Goal: Information Seeking & Learning: Learn about a topic

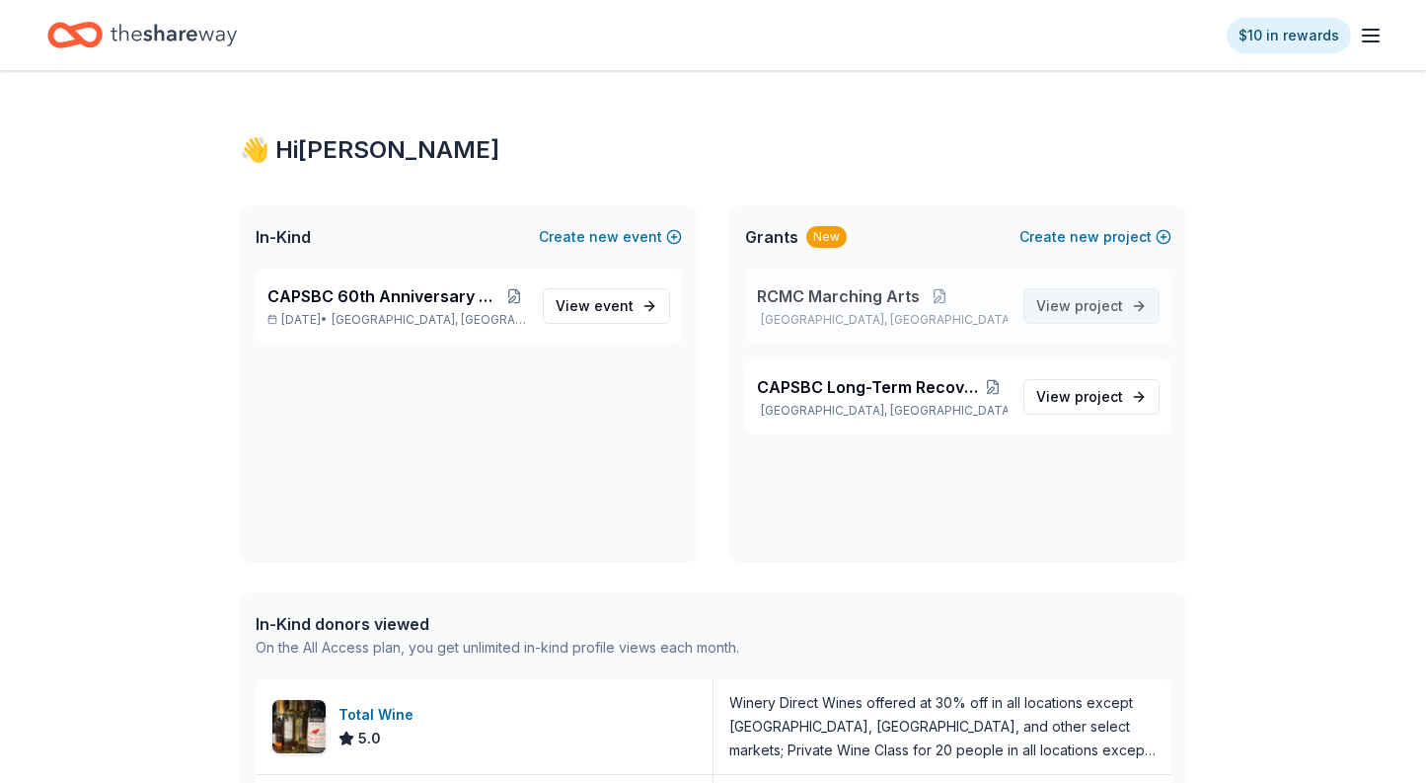
click at [1085, 307] on span "project" at bounding box center [1099, 305] width 48 height 17
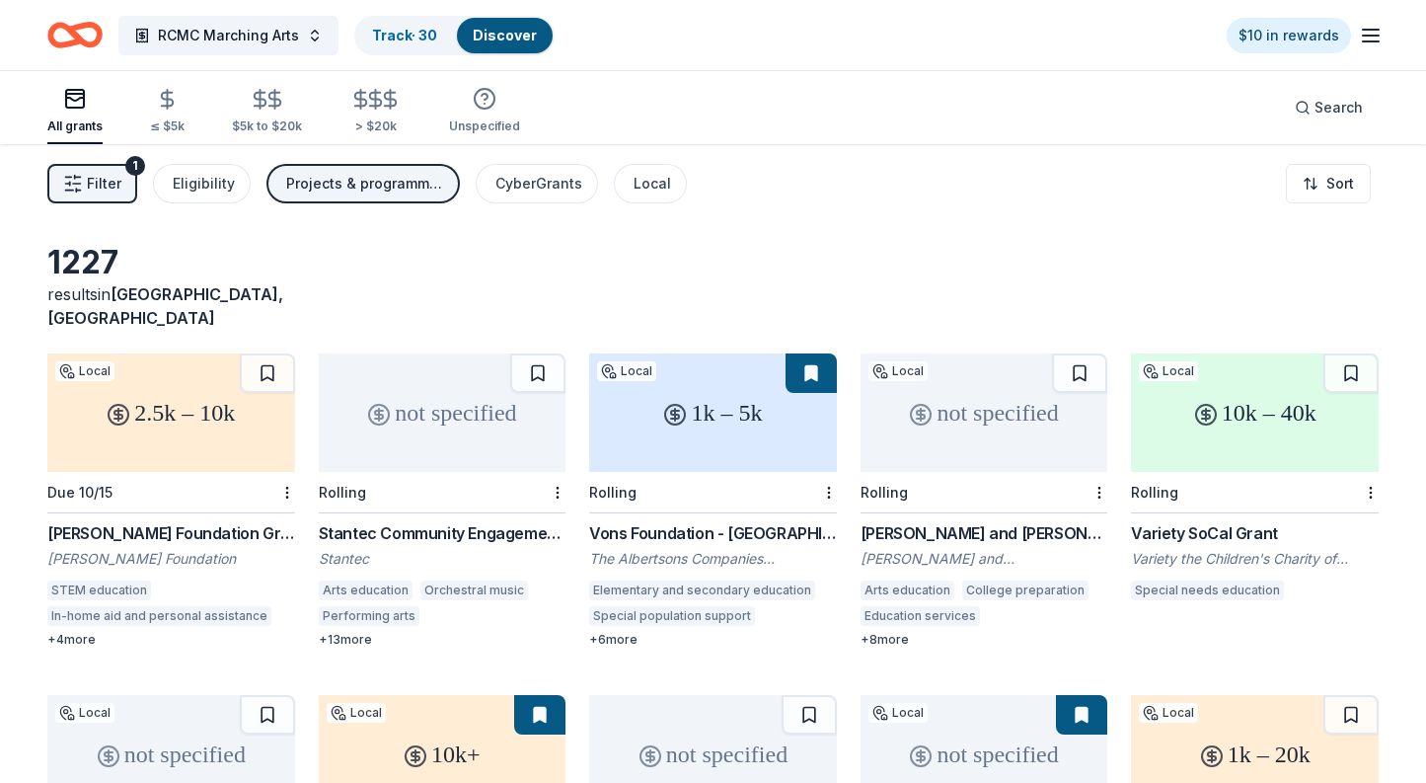
click at [85, 179] on button "Filter 1" at bounding box center [92, 183] width 90 height 39
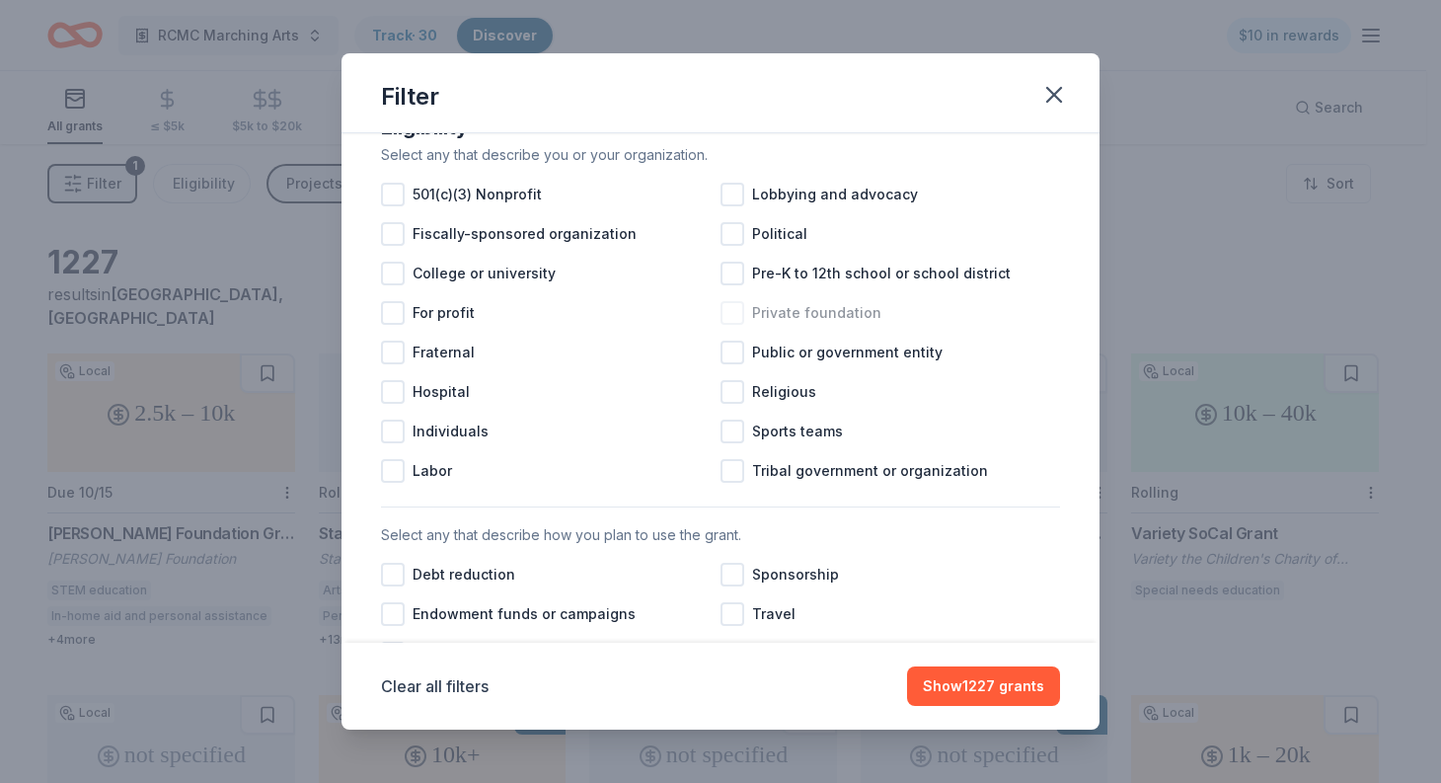
scroll to position [197, 0]
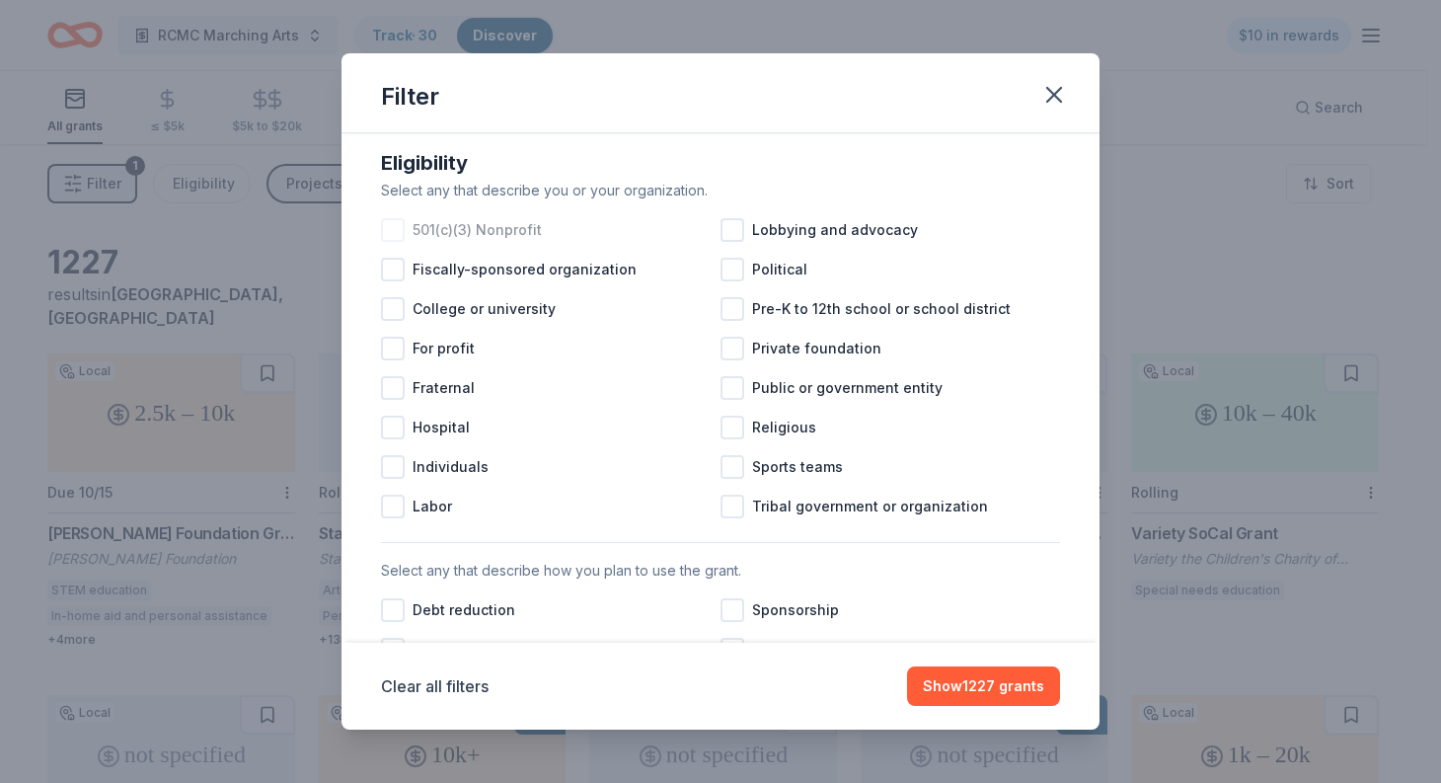
click at [389, 242] on div at bounding box center [393, 230] width 24 height 24
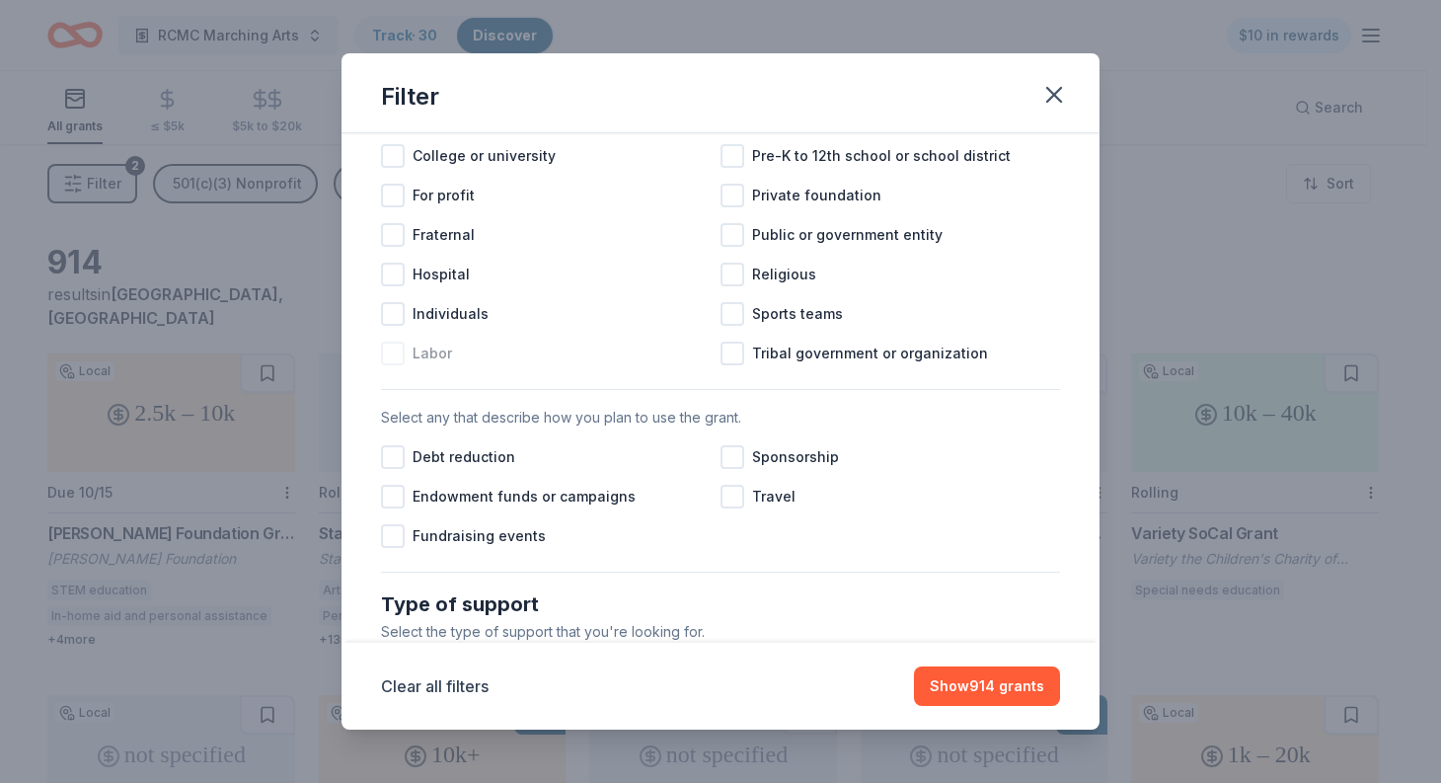
scroll to position [395, 0]
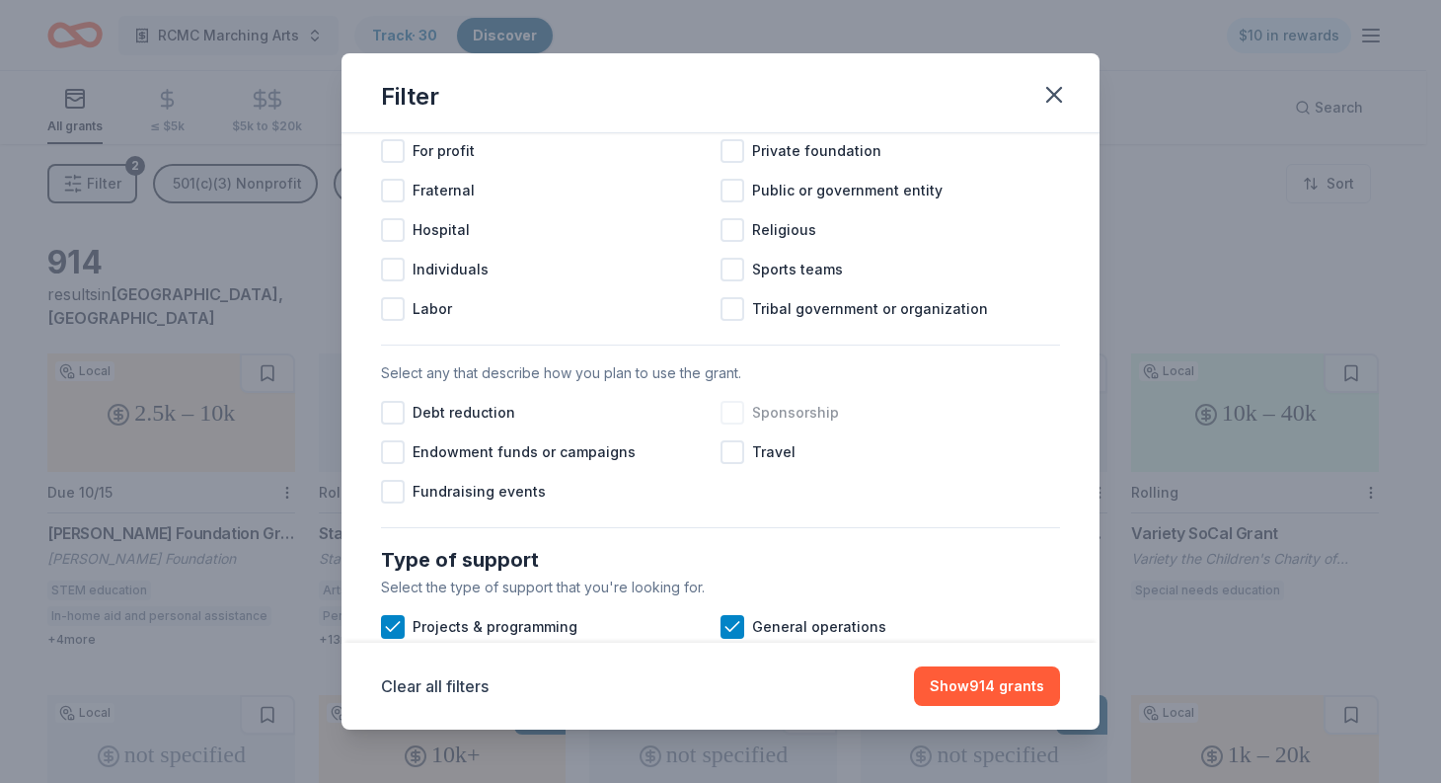
click at [727, 424] on div at bounding box center [732, 413] width 24 height 24
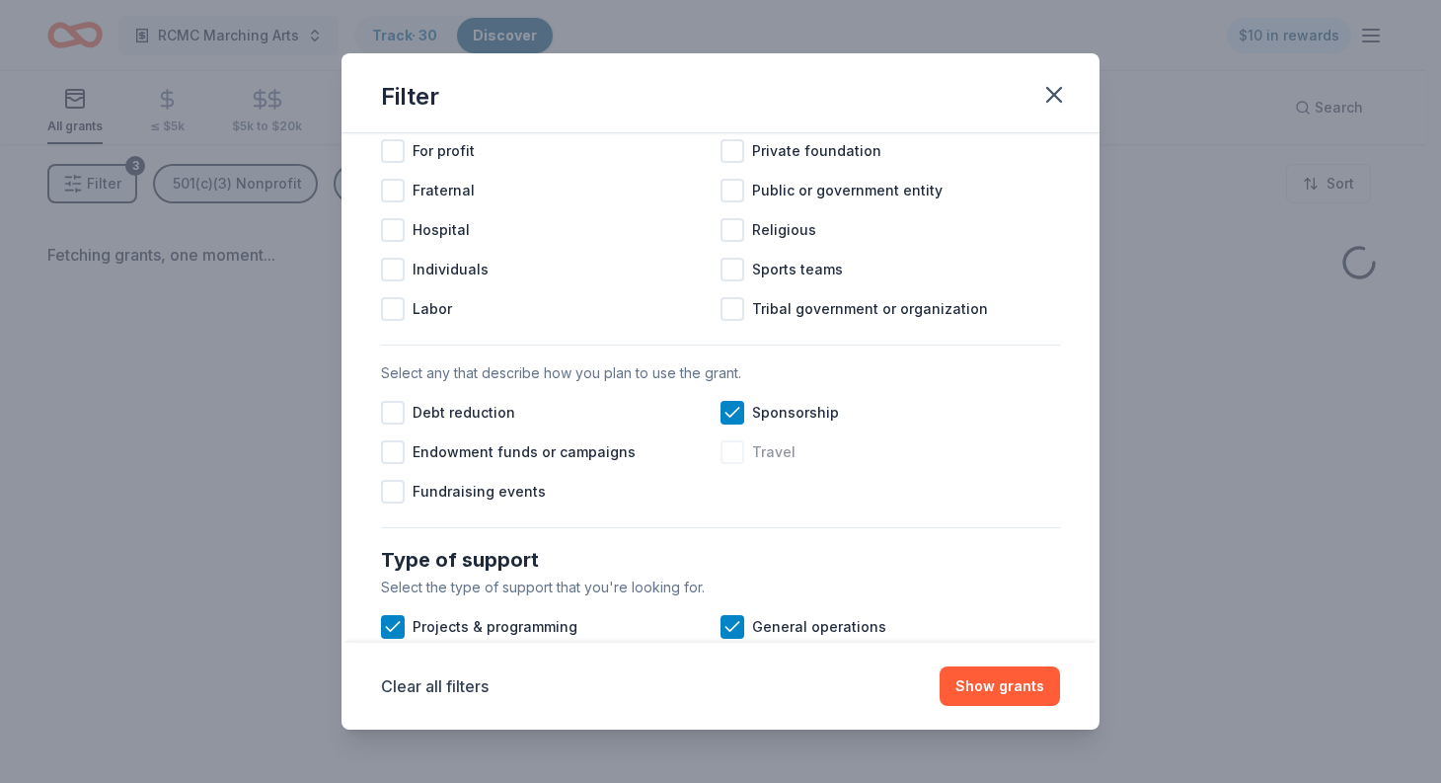
click at [728, 464] on div at bounding box center [732, 452] width 24 height 24
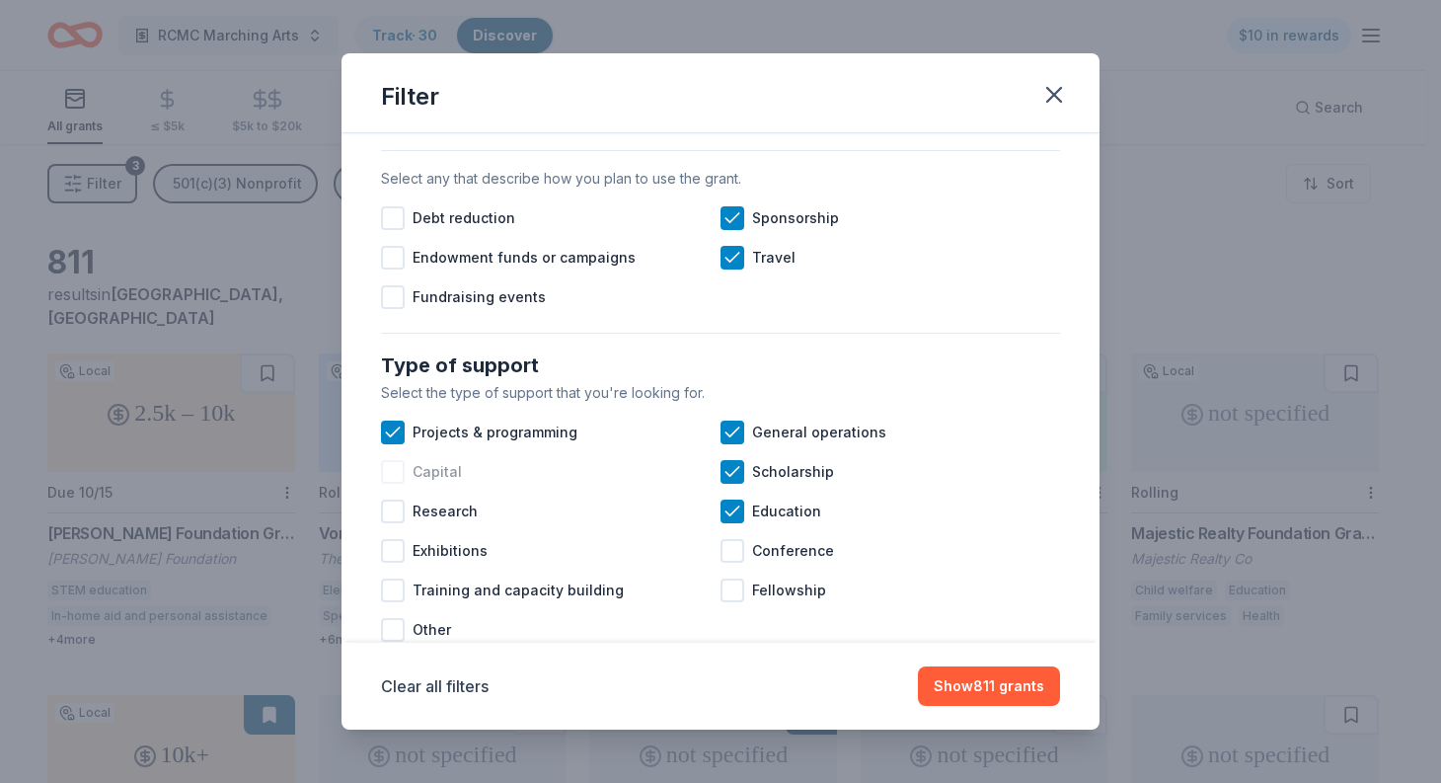
scroll to position [691, 0]
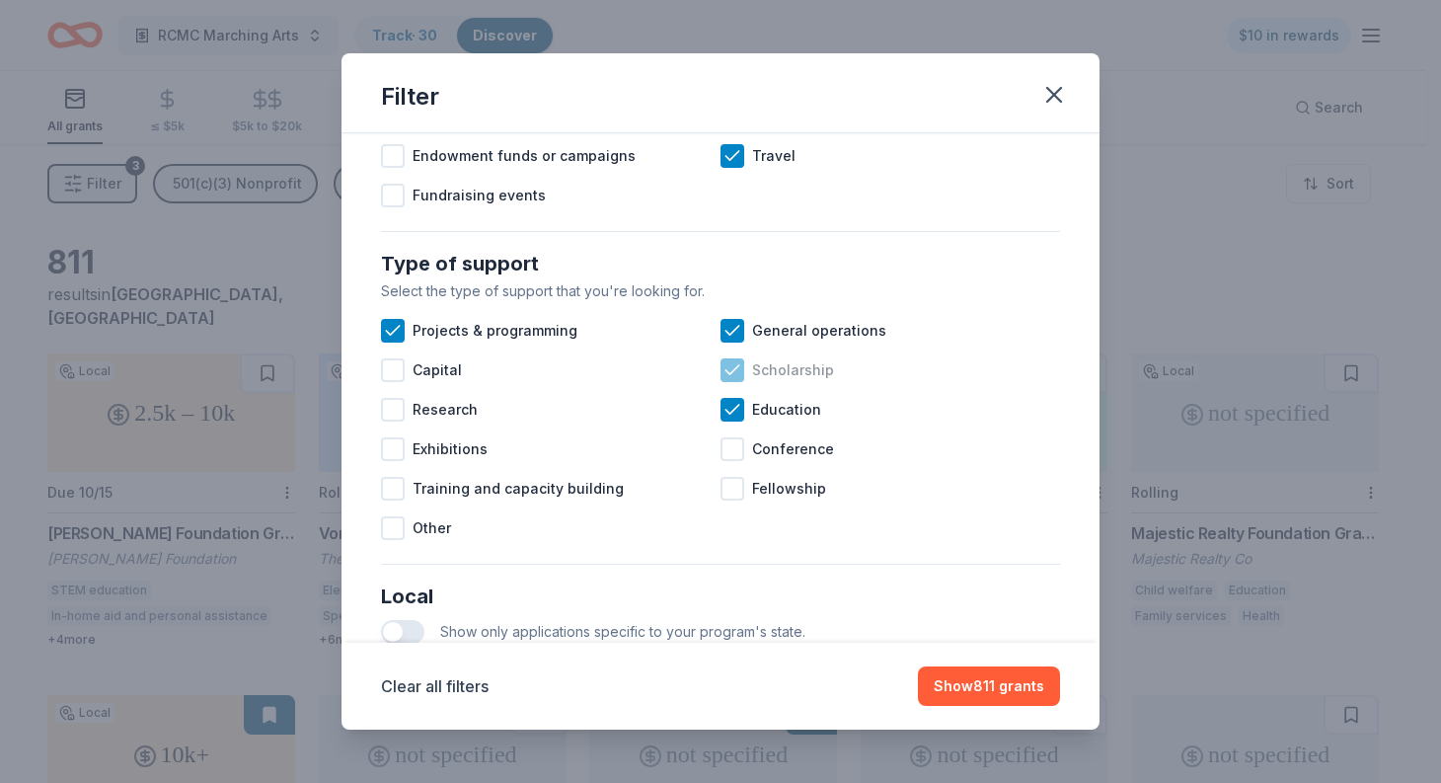
click at [723, 380] on icon at bounding box center [732, 370] width 20 height 20
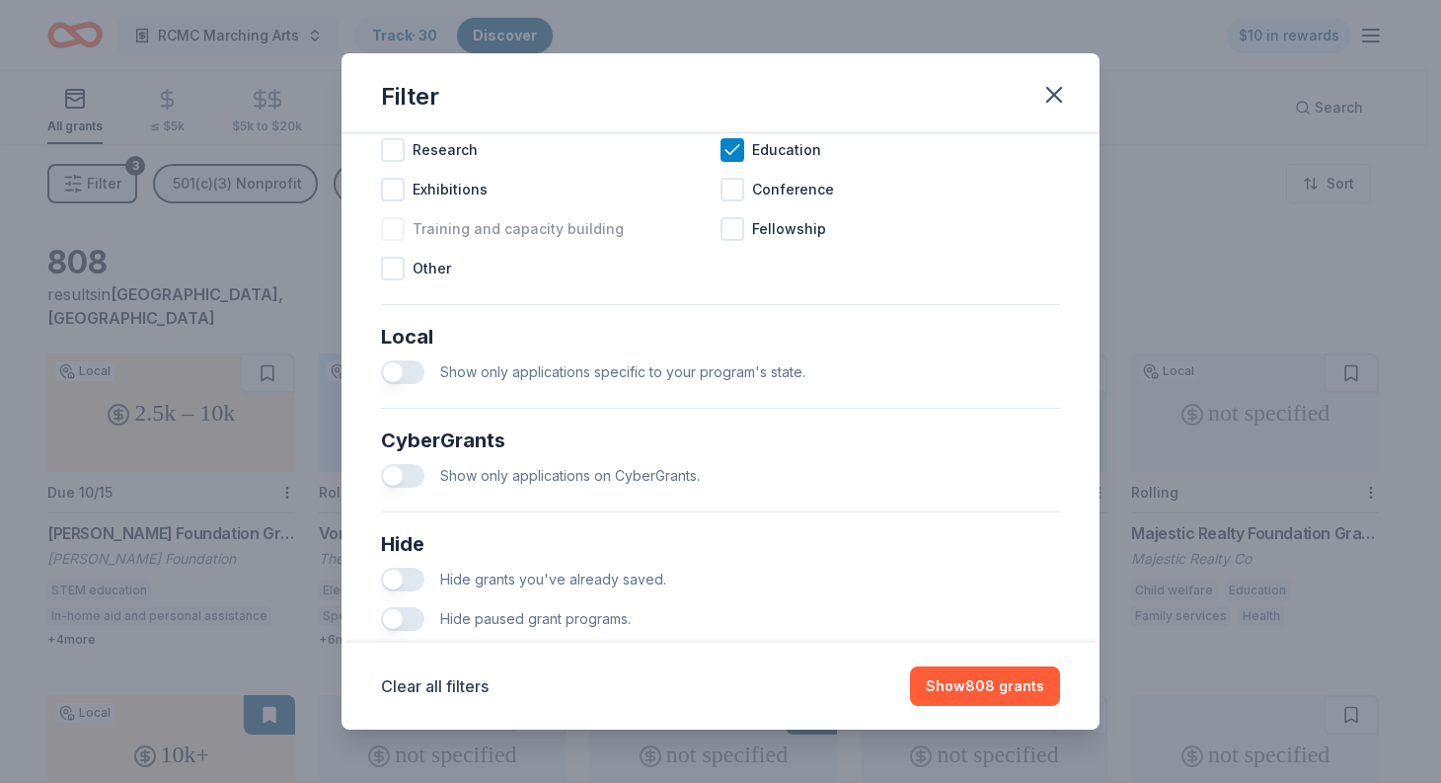
scroll to position [987, 0]
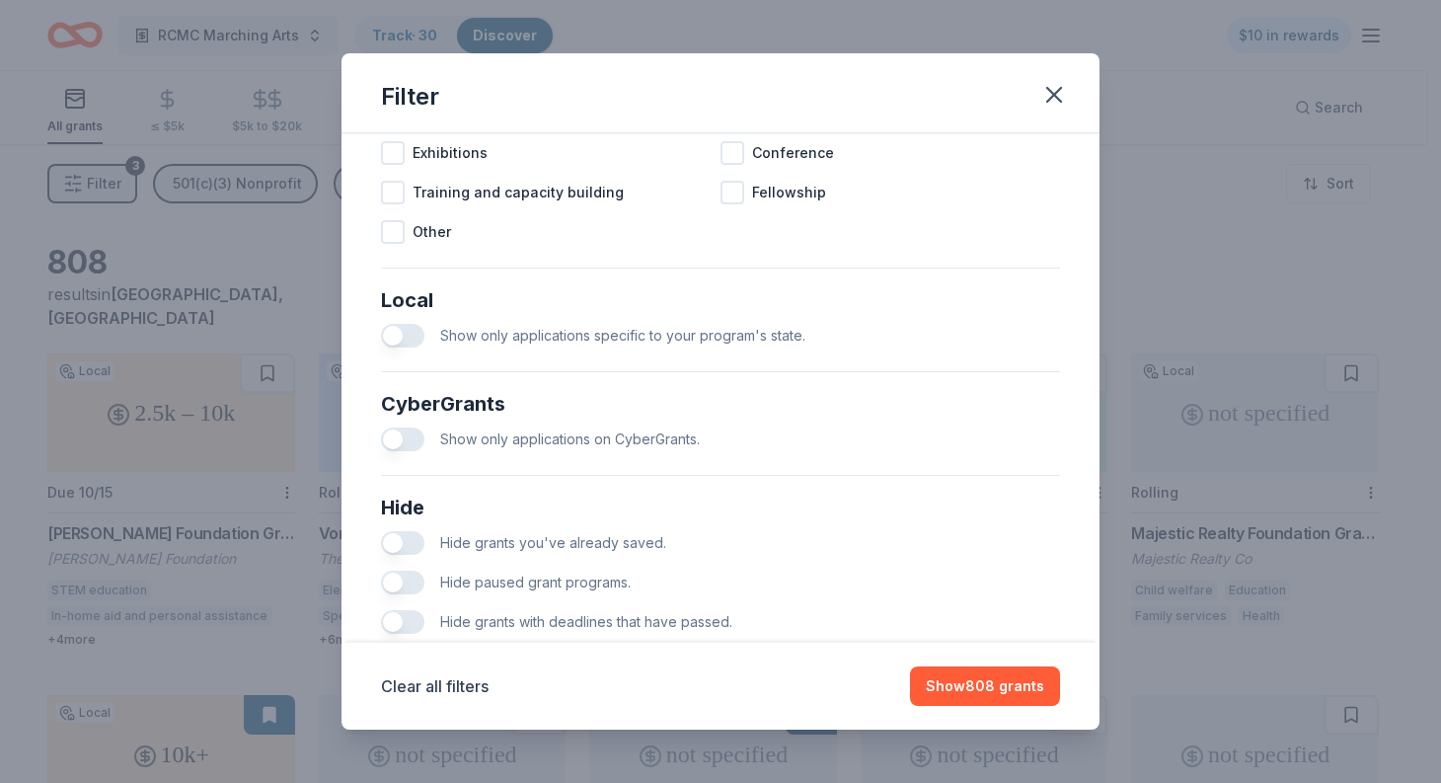
click at [411, 347] on button "button" at bounding box center [402, 336] width 43 height 24
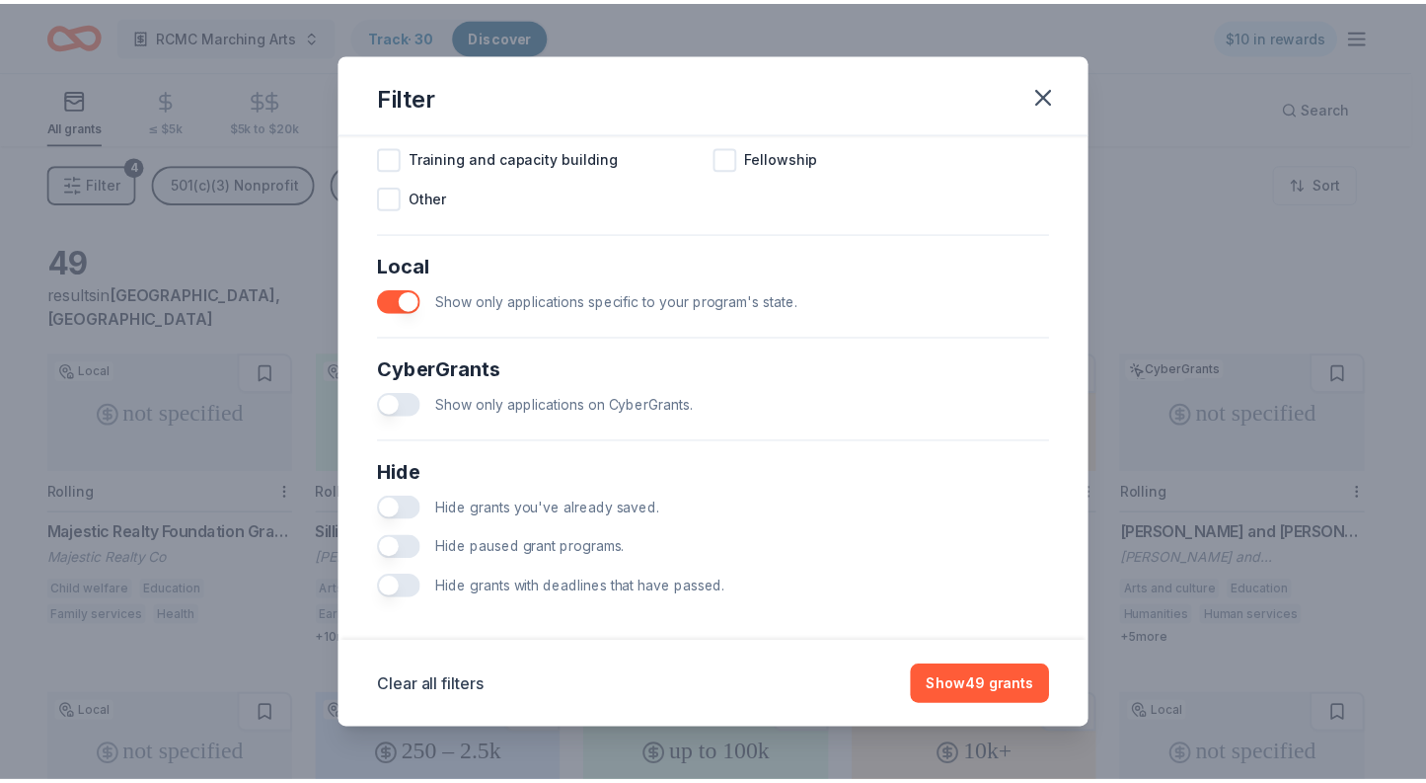
scroll to position [1054, 0]
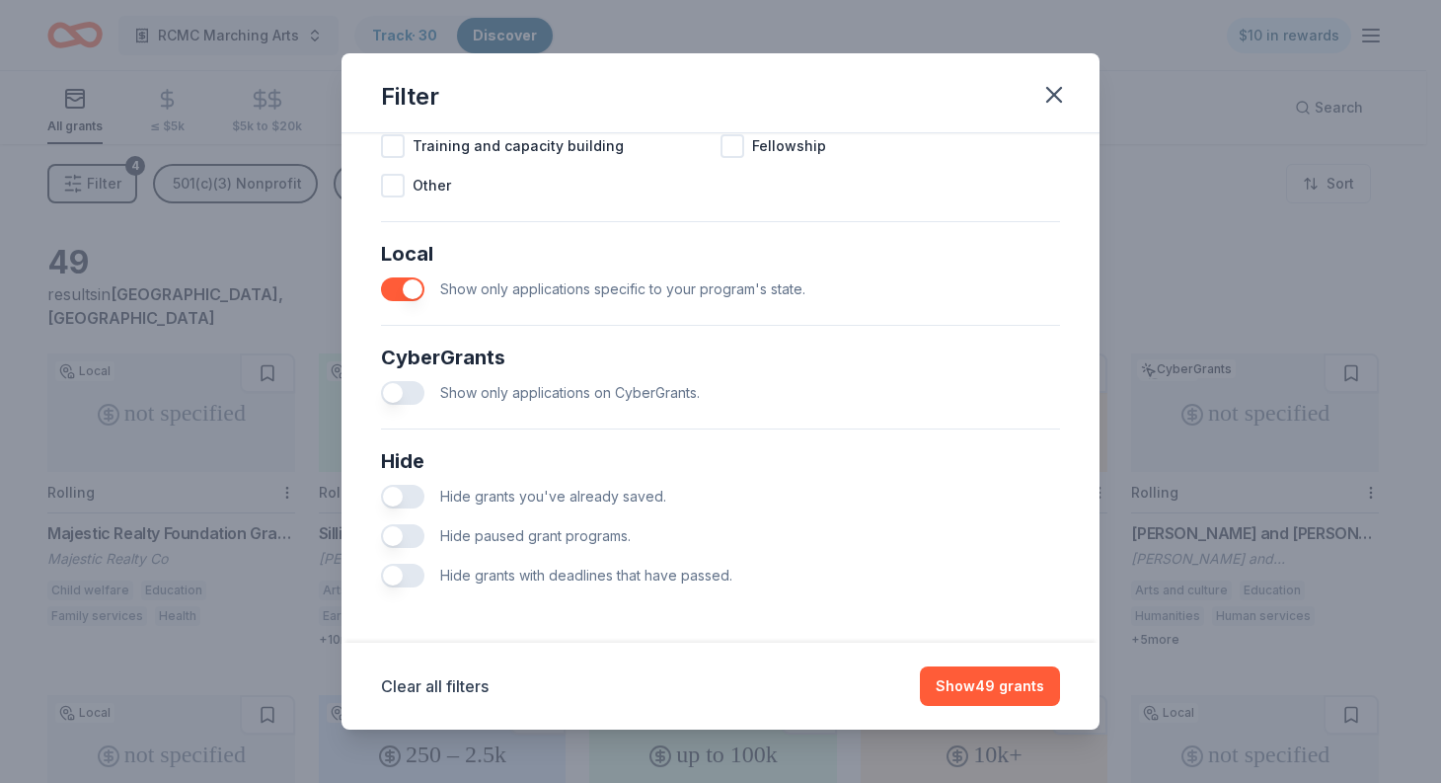
click at [416, 535] on button "button" at bounding box center [402, 536] width 43 height 24
click at [401, 573] on button "button" at bounding box center [402, 576] width 43 height 24
click at [1019, 696] on button "Show 19 grants" at bounding box center [992, 685] width 136 height 39
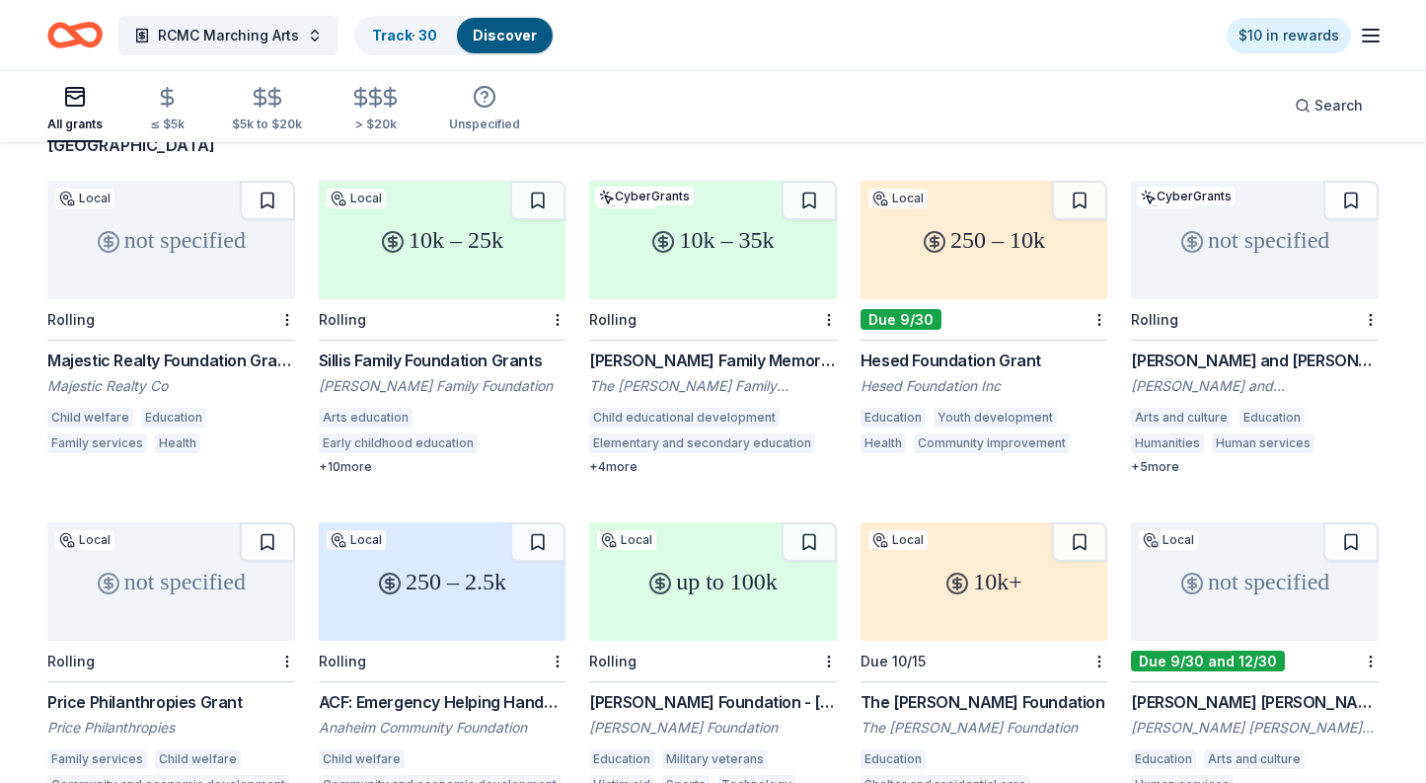
scroll to position [197, 0]
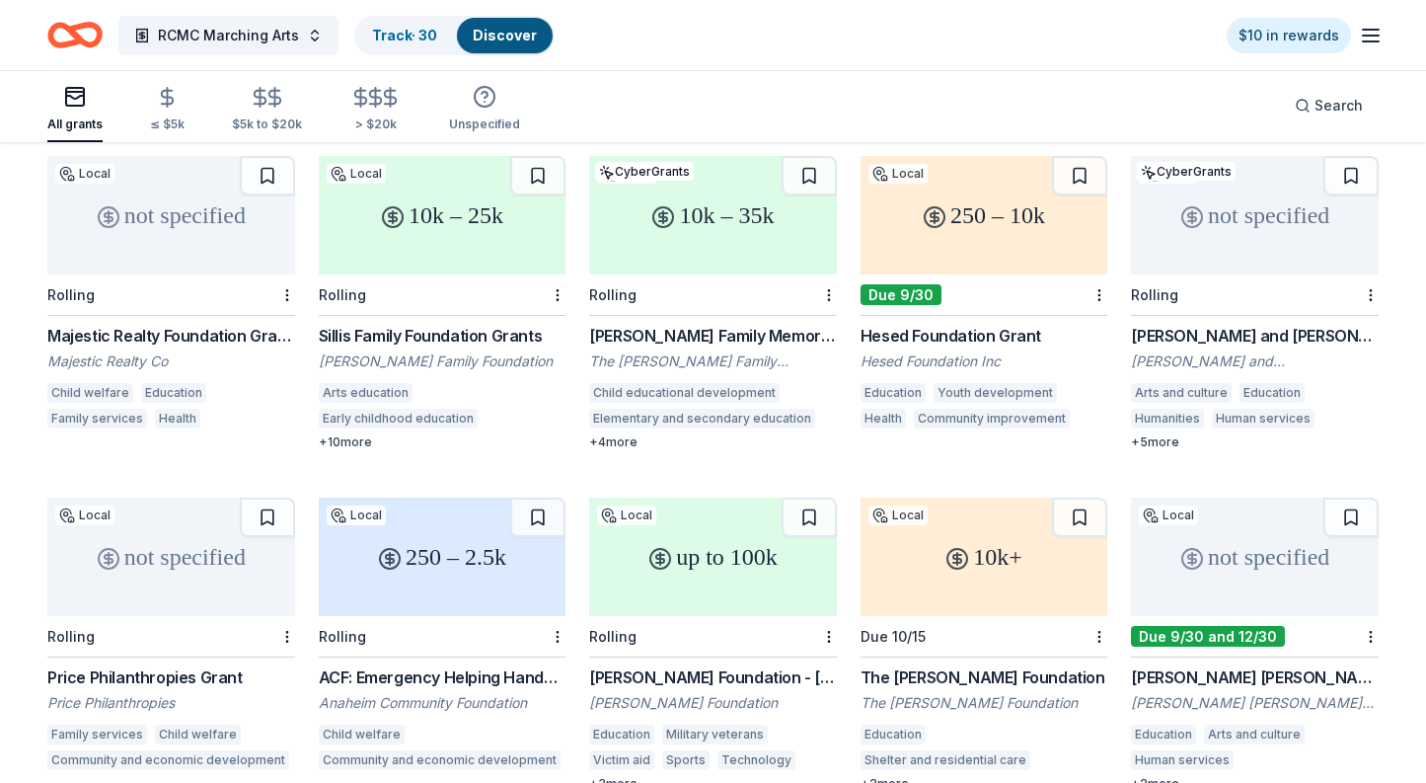
click at [197, 249] on div "not specified" at bounding box center [171, 215] width 248 height 118
click at [439, 249] on div "10k – 25k" at bounding box center [443, 215] width 248 height 118
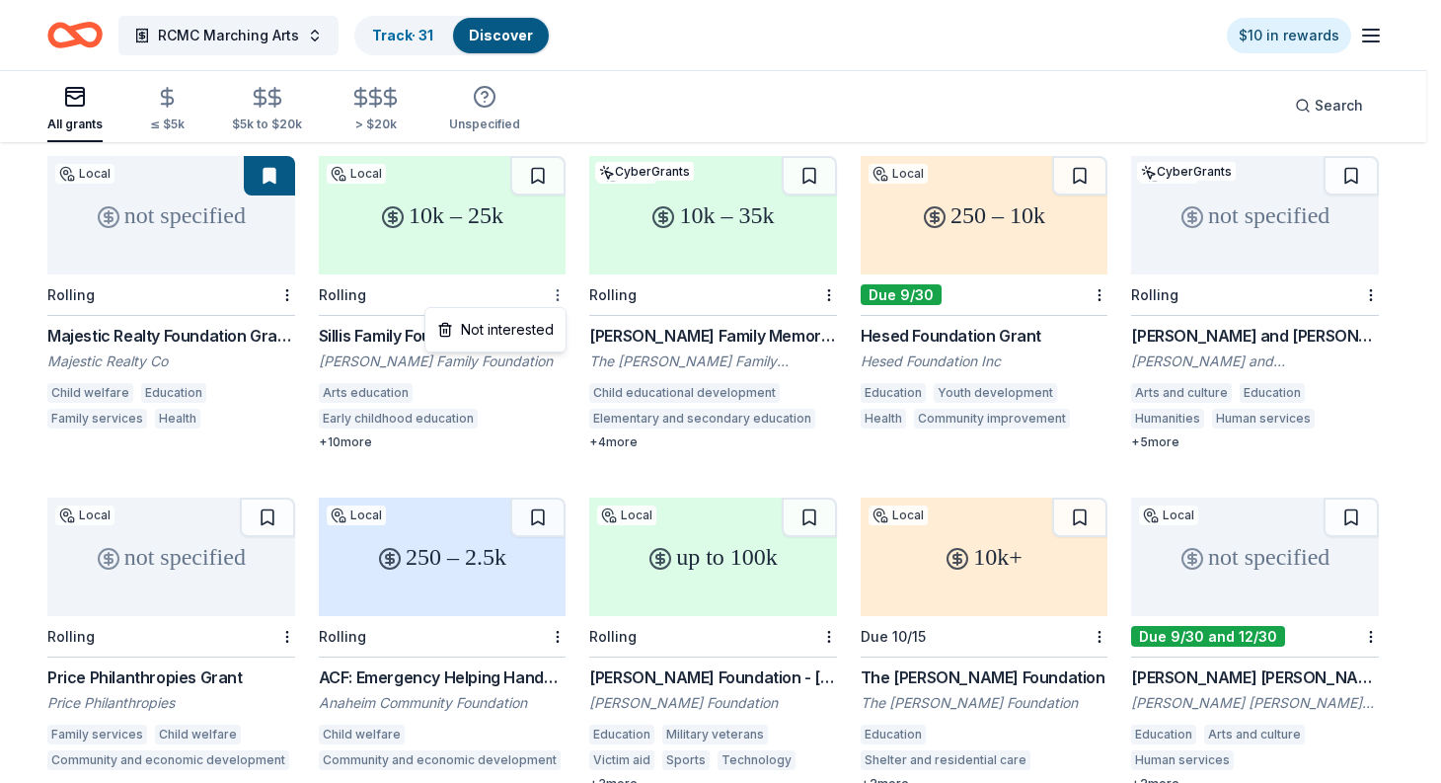
click at [555, 292] on html "RCMC Marching Arts Track · 31 Discover $10 in rewards All grants ≤ $5k $5k to $…" at bounding box center [720, 194] width 1441 height 783
click at [544, 332] on div "Not interested" at bounding box center [495, 330] width 132 height 36
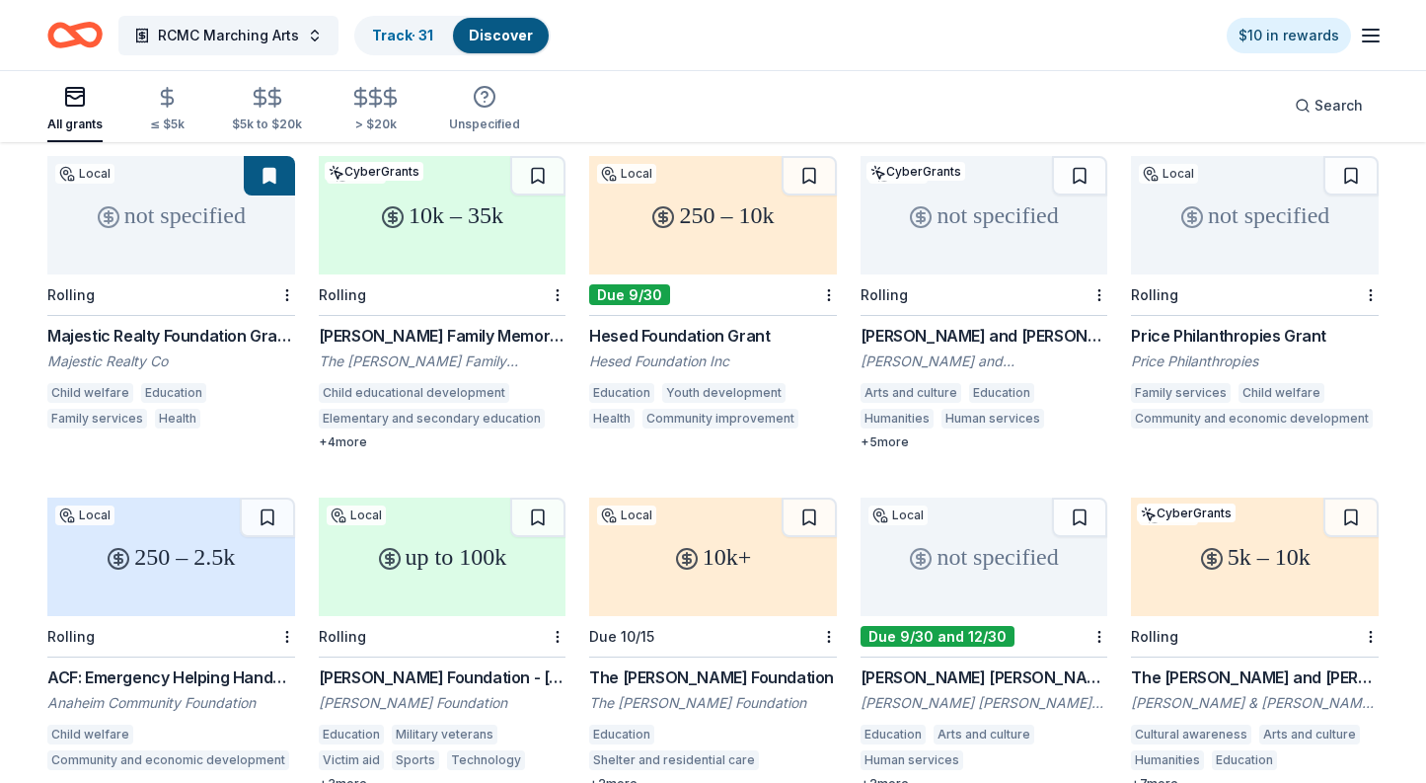
click at [421, 252] on div "10k – 35k" at bounding box center [443, 215] width 248 height 118
click at [742, 245] on div "250 – 10k" at bounding box center [713, 215] width 248 height 118
click at [816, 176] on button at bounding box center [809, 175] width 55 height 39
click at [985, 335] on div "Charles and Ruth Billingsley Foundation Grant" at bounding box center [985, 336] width 248 height 24
click at [1197, 245] on div "not specified" at bounding box center [1255, 215] width 248 height 118
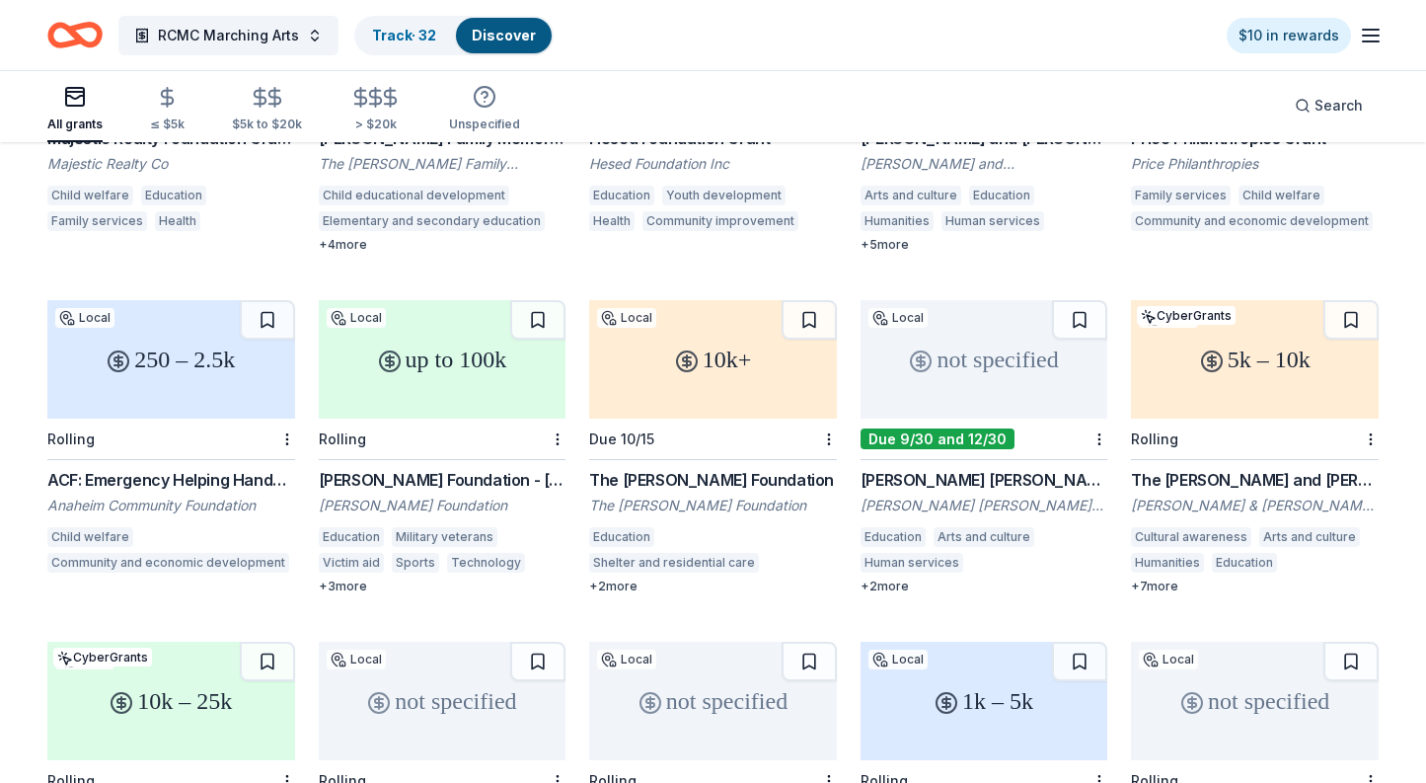
scroll to position [493, 0]
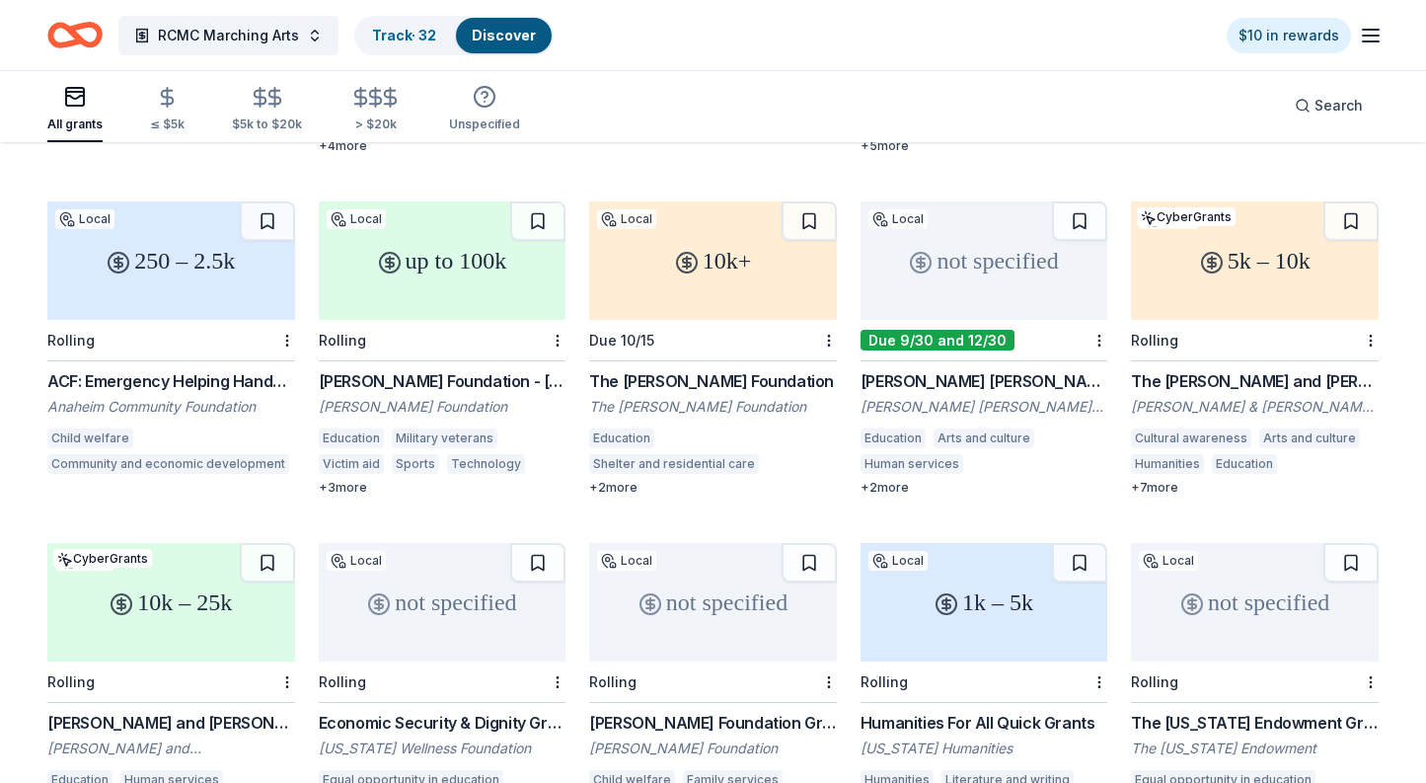
click at [175, 295] on div "250 – 2.5k" at bounding box center [171, 260] width 248 height 118
click at [465, 296] on div "up to 100k" at bounding box center [443, 260] width 248 height 118
click at [729, 299] on div "10k+" at bounding box center [713, 260] width 248 height 118
click at [960, 297] on div "not specified" at bounding box center [985, 260] width 248 height 118
click at [1080, 216] on button at bounding box center [1079, 220] width 55 height 39
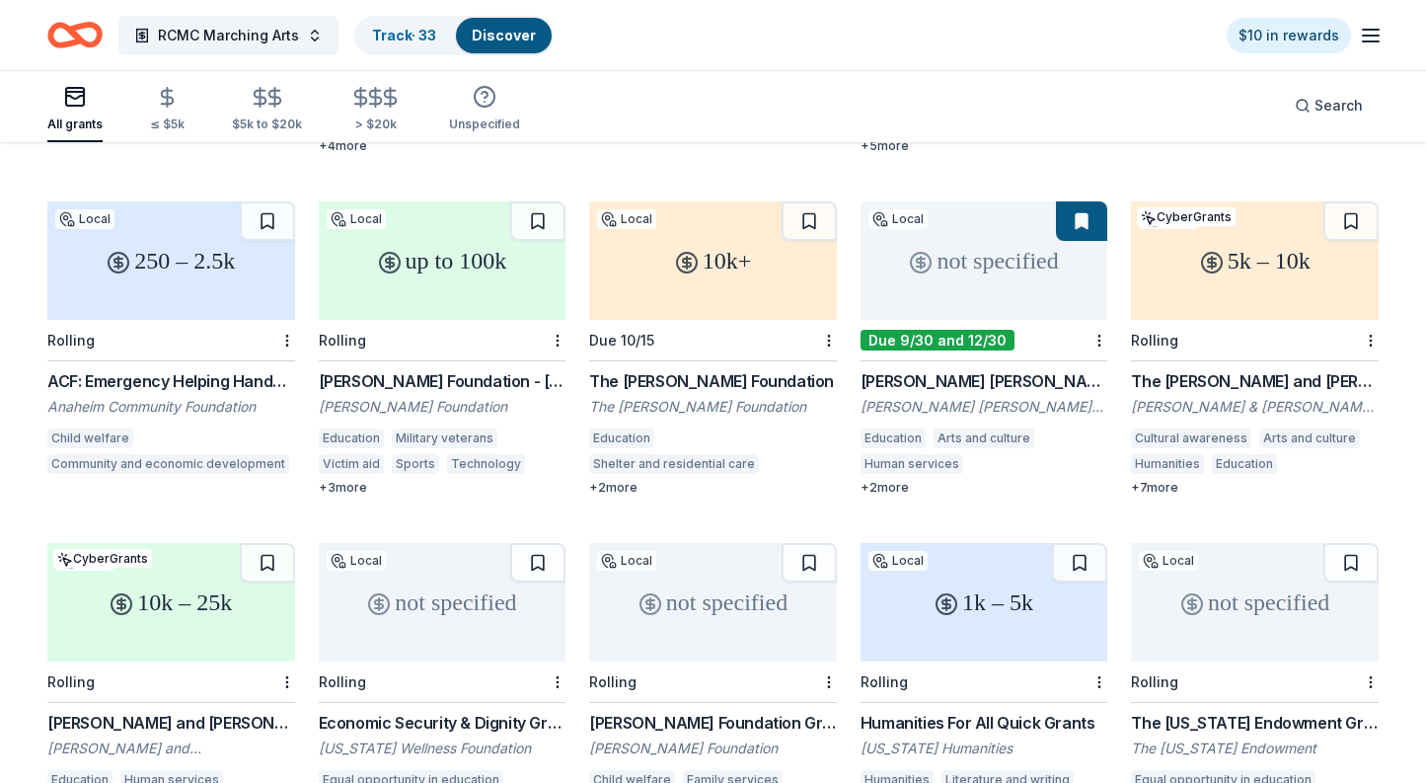
click at [1272, 298] on div "5k – 10k" at bounding box center [1255, 260] width 248 height 118
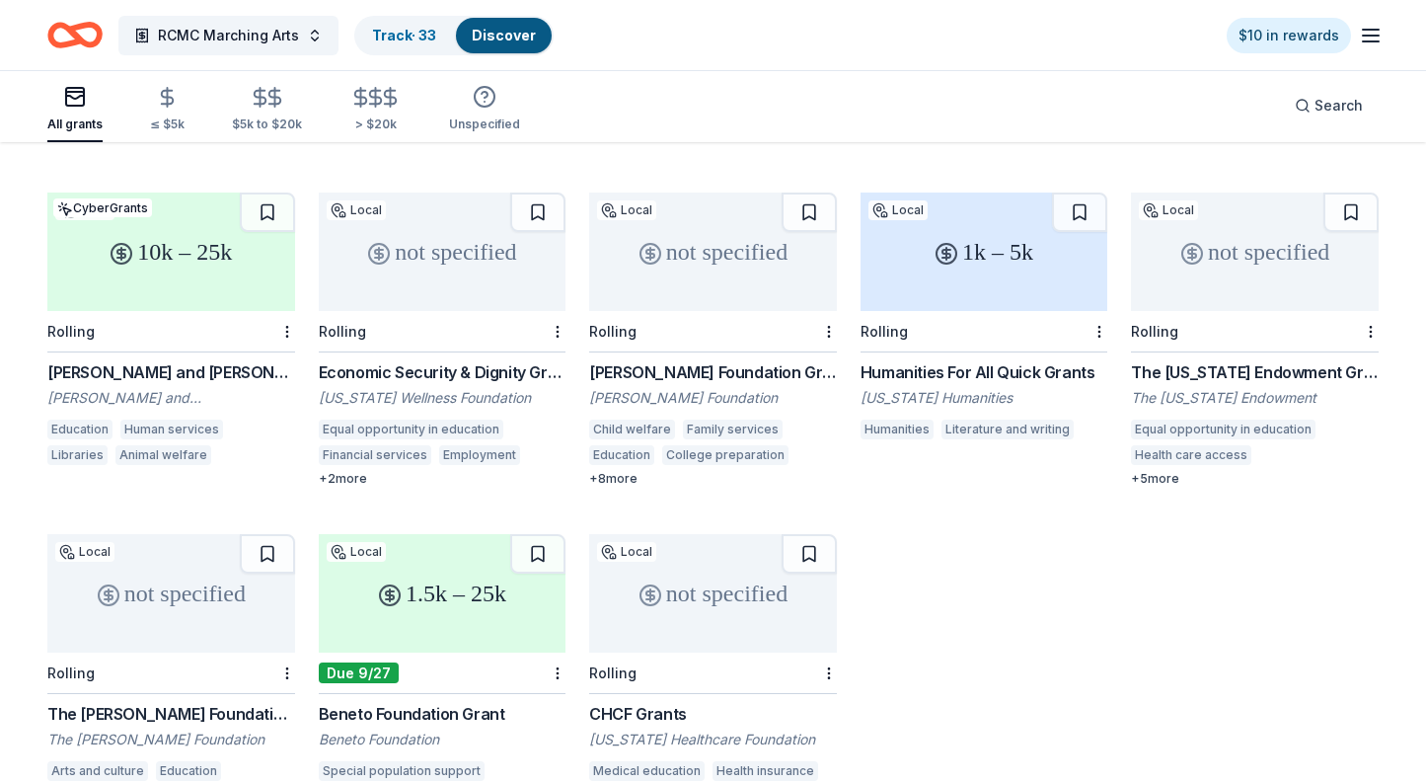
scroll to position [888, 0]
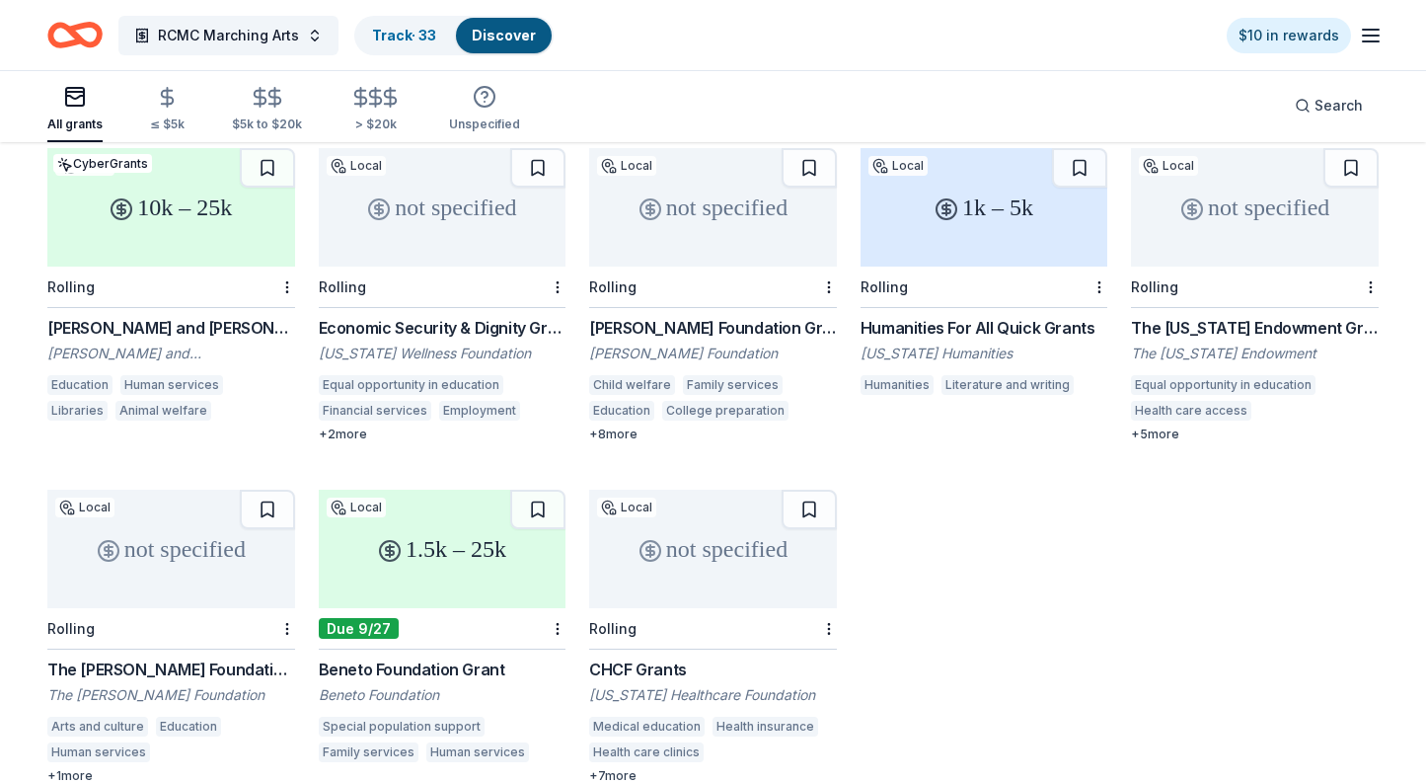
click at [251, 262] on div "10k – 25k" at bounding box center [171, 207] width 248 height 118
click at [478, 251] on div "not specified" at bounding box center [443, 207] width 248 height 118
click at [696, 256] on div "not specified" at bounding box center [713, 207] width 248 height 118
click at [1013, 267] on div "Rolling" at bounding box center [985, 286] width 248 height 41
click at [1193, 258] on div "not specified" at bounding box center [1255, 207] width 248 height 118
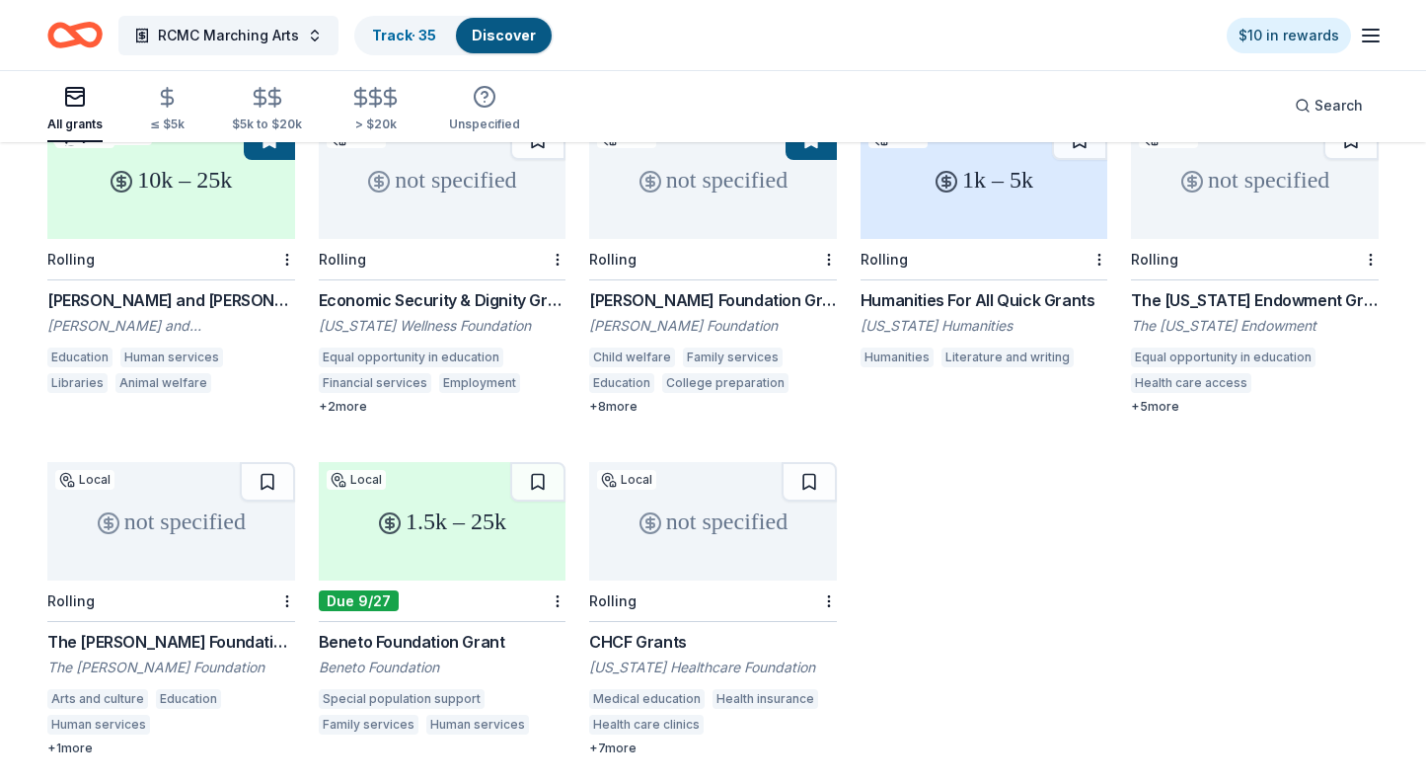
scroll to position [929, 0]
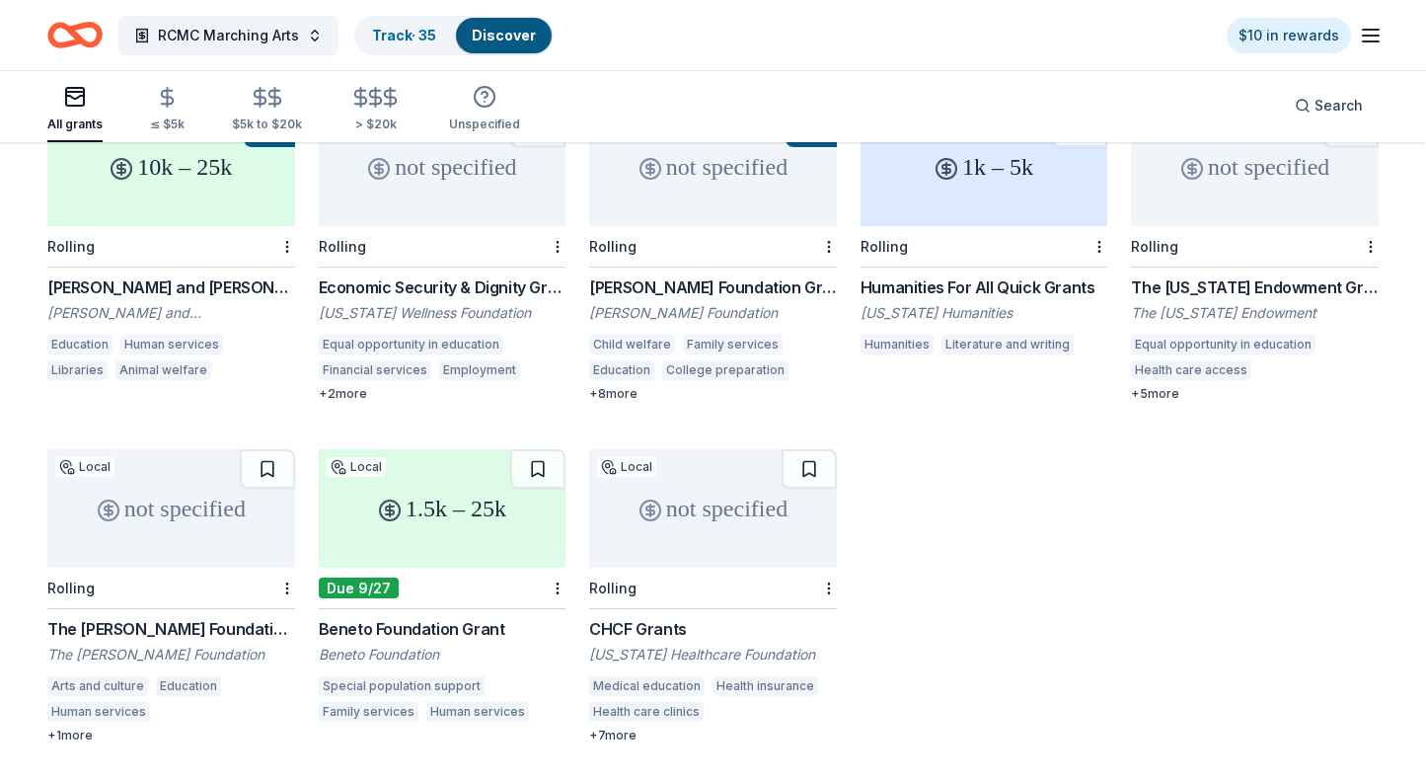
click at [182, 565] on div "not specified" at bounding box center [171, 508] width 248 height 118
click at [505, 565] on div "1.5k – 25k" at bounding box center [443, 508] width 248 height 118
click at [740, 541] on div "not specified" at bounding box center [713, 508] width 248 height 118
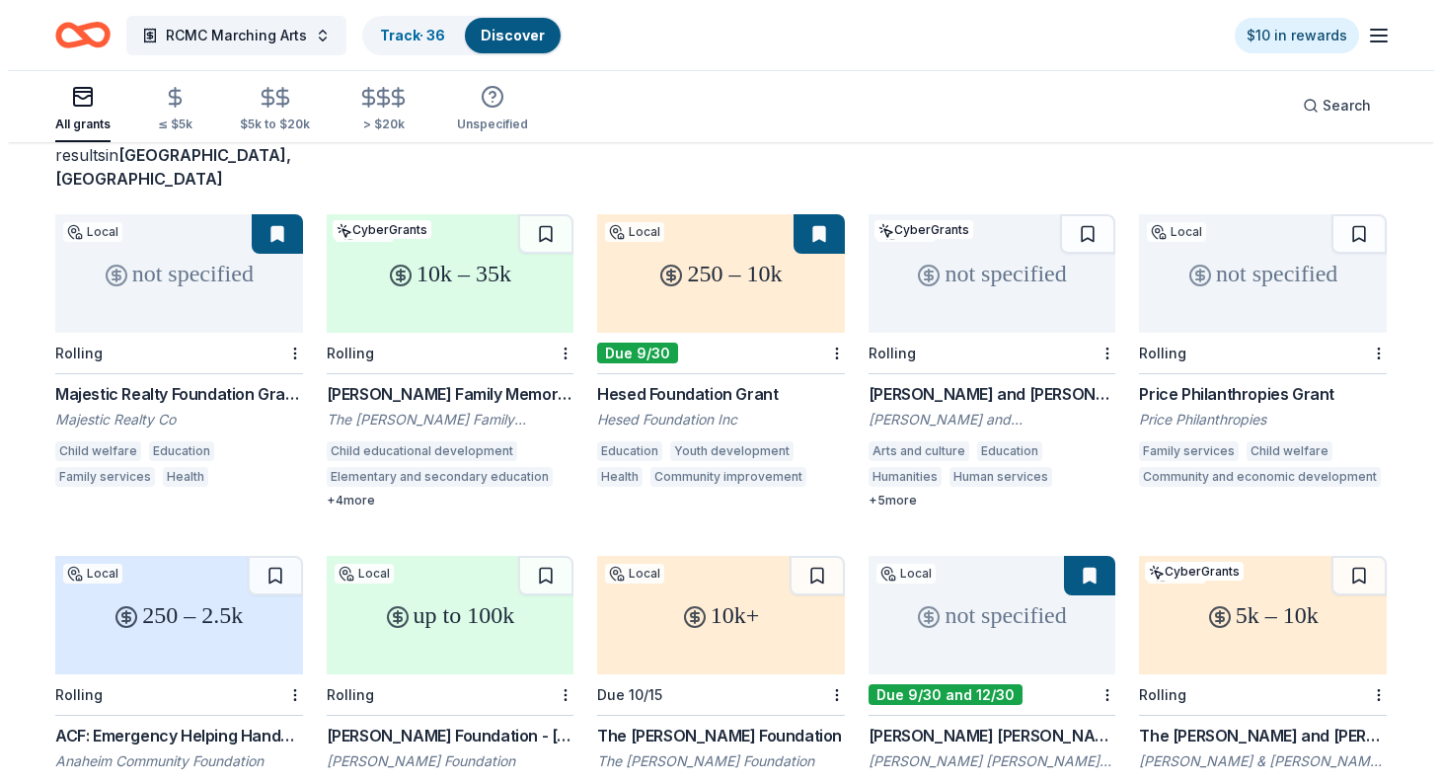
scroll to position [0, 0]
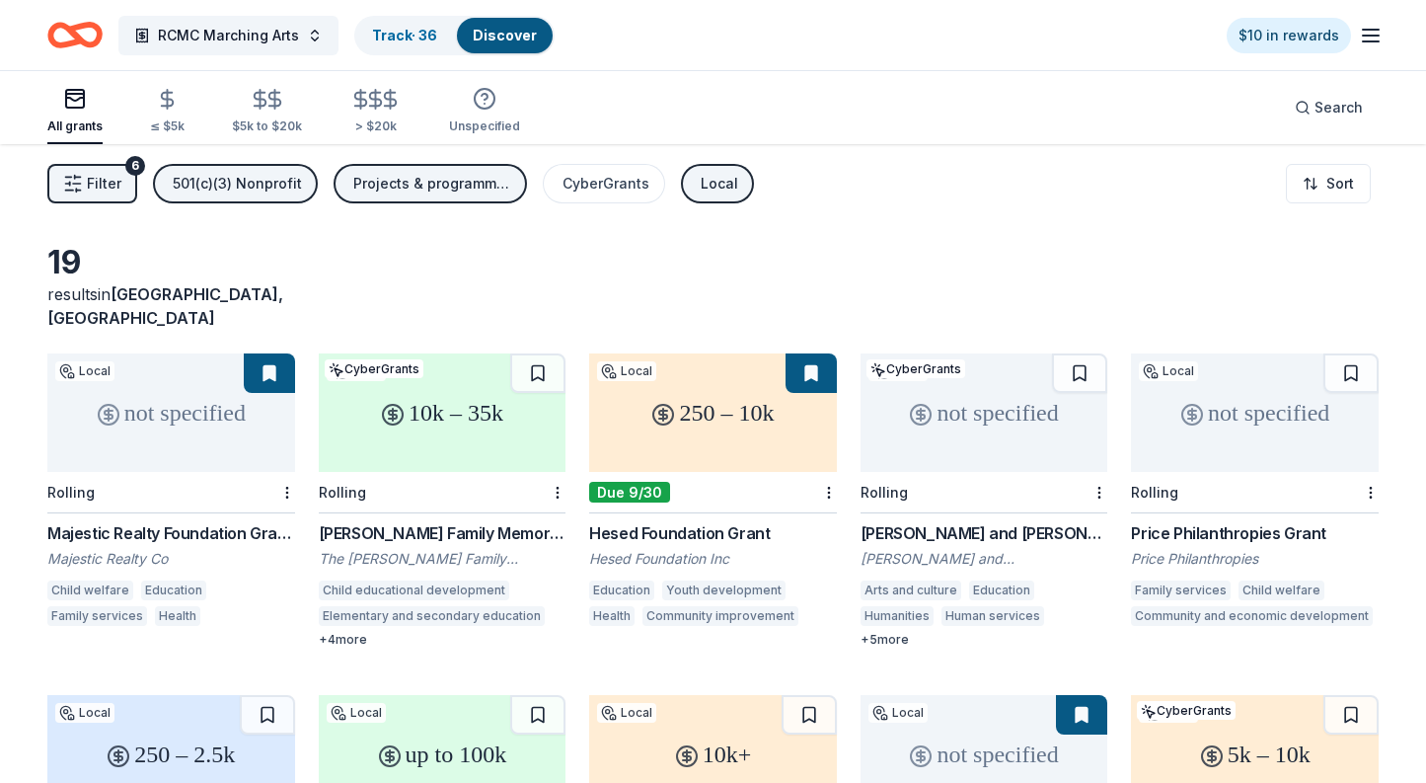
click at [91, 188] on span "Filter" at bounding box center [104, 184] width 35 height 24
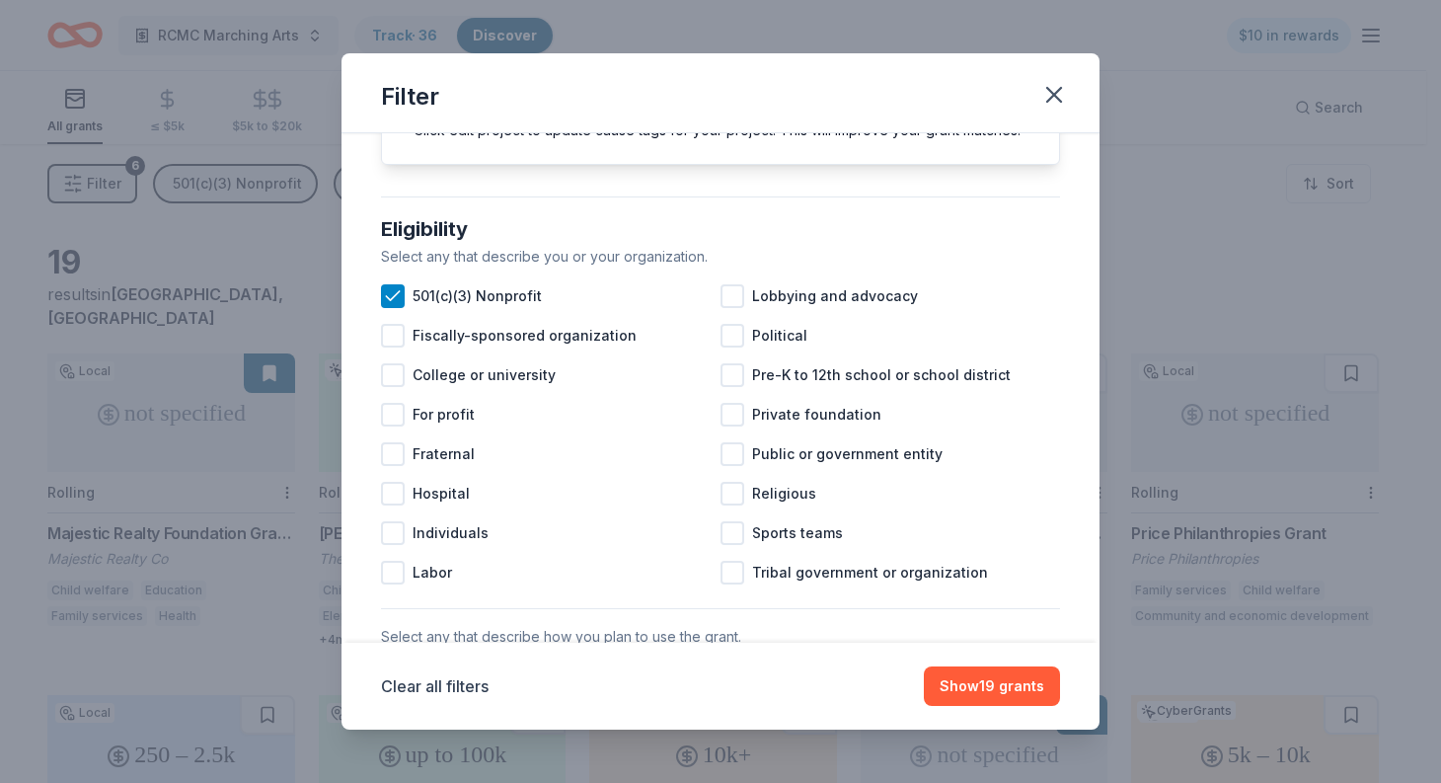
scroll to position [197, 0]
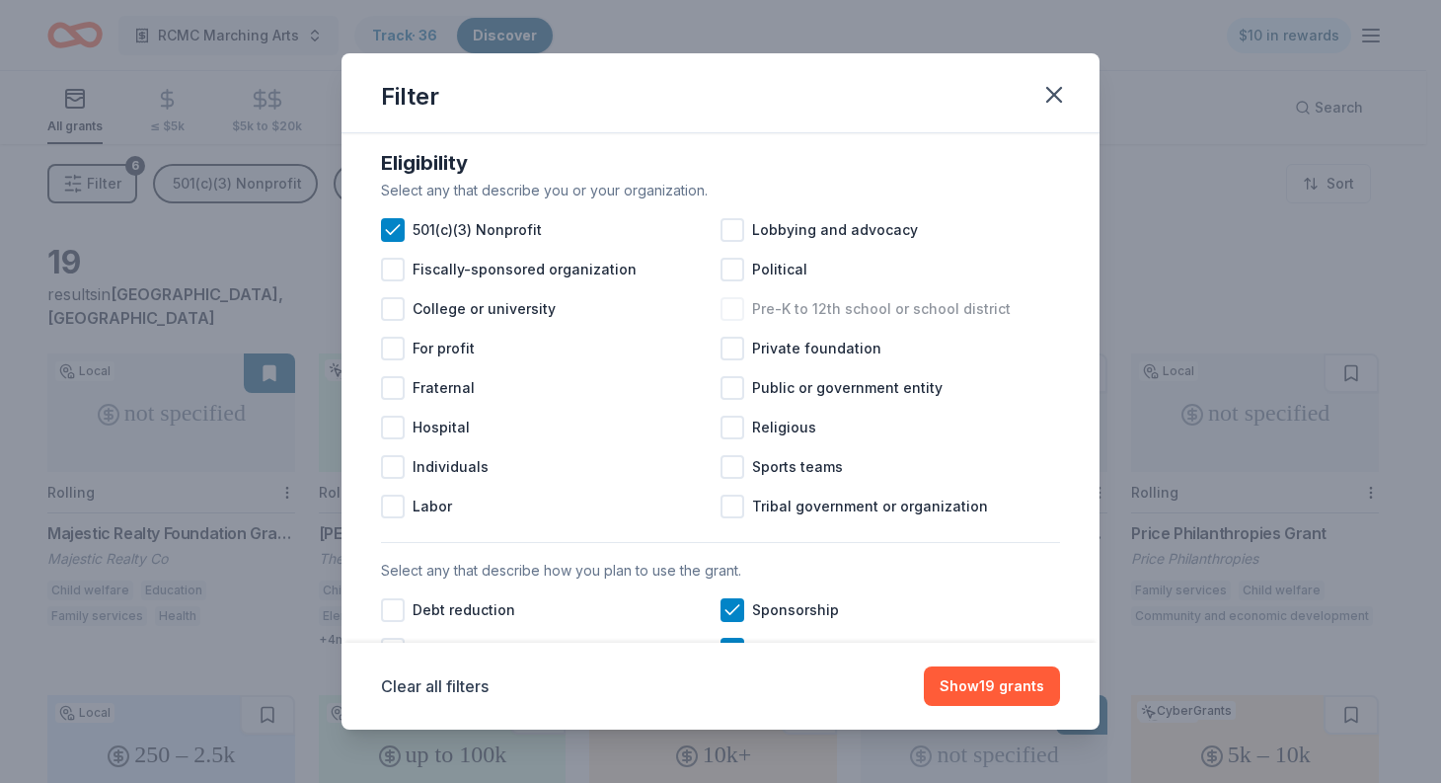
click at [723, 321] on div at bounding box center [732, 309] width 24 height 24
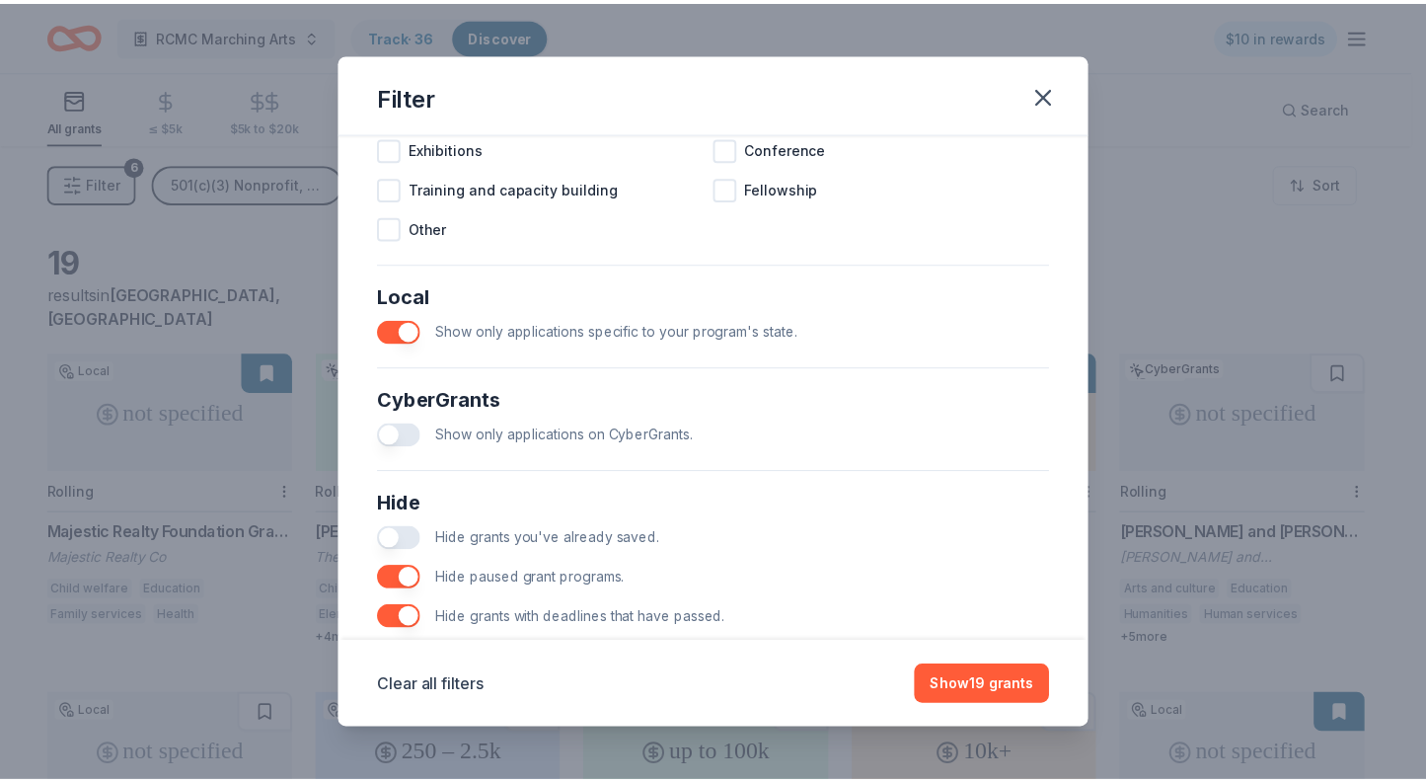
scroll to position [1054, 0]
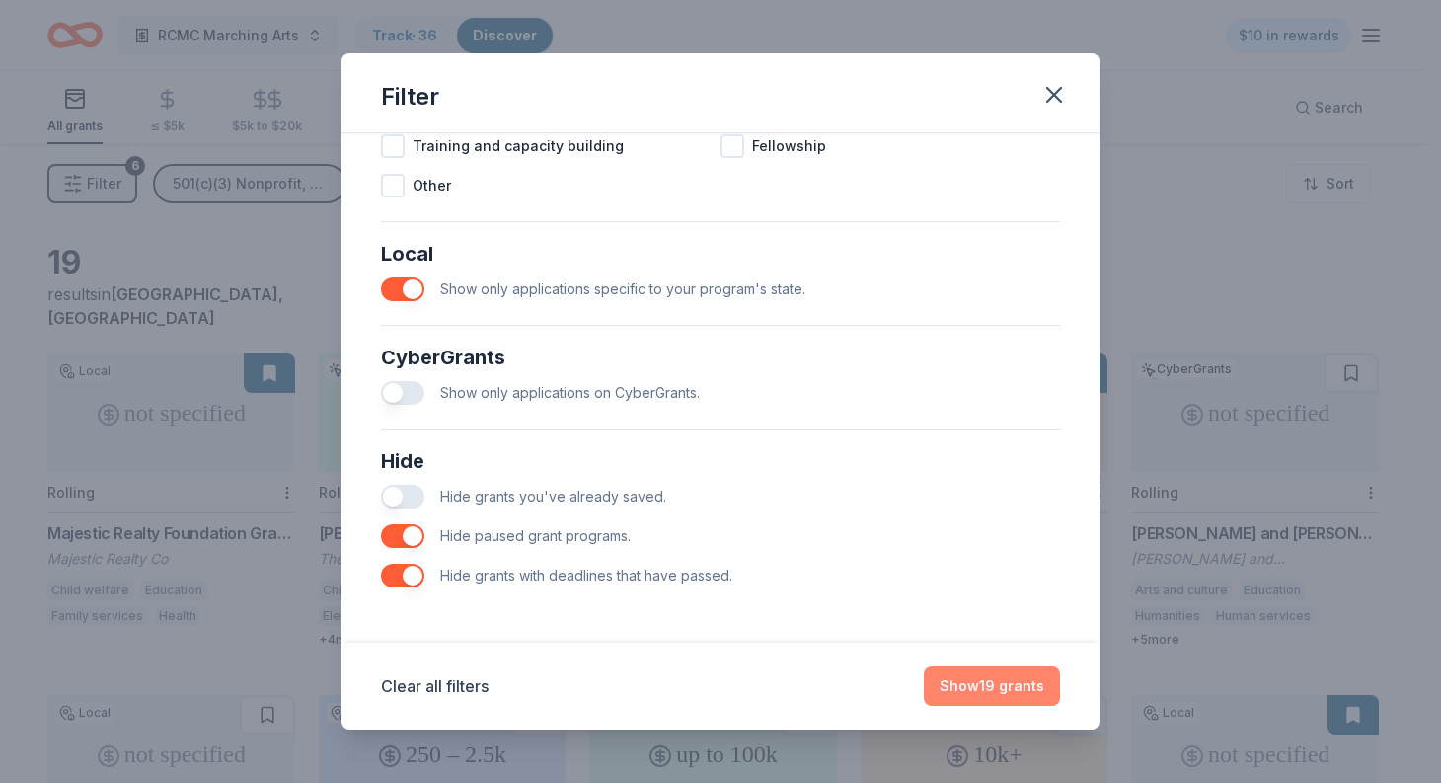
click at [944, 682] on button "Show 19 grants" at bounding box center [992, 685] width 136 height 39
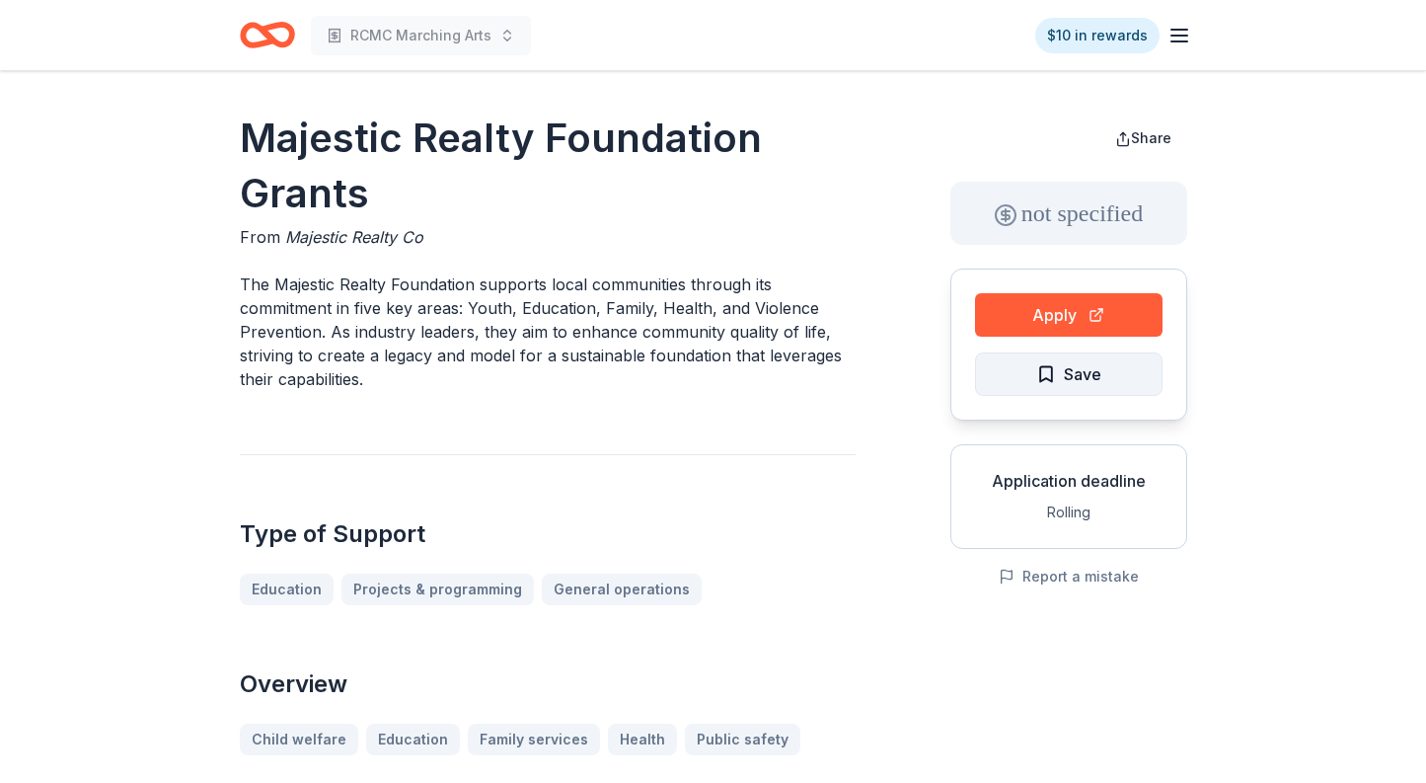
click at [1048, 373] on span "Save" at bounding box center [1068, 374] width 65 height 26
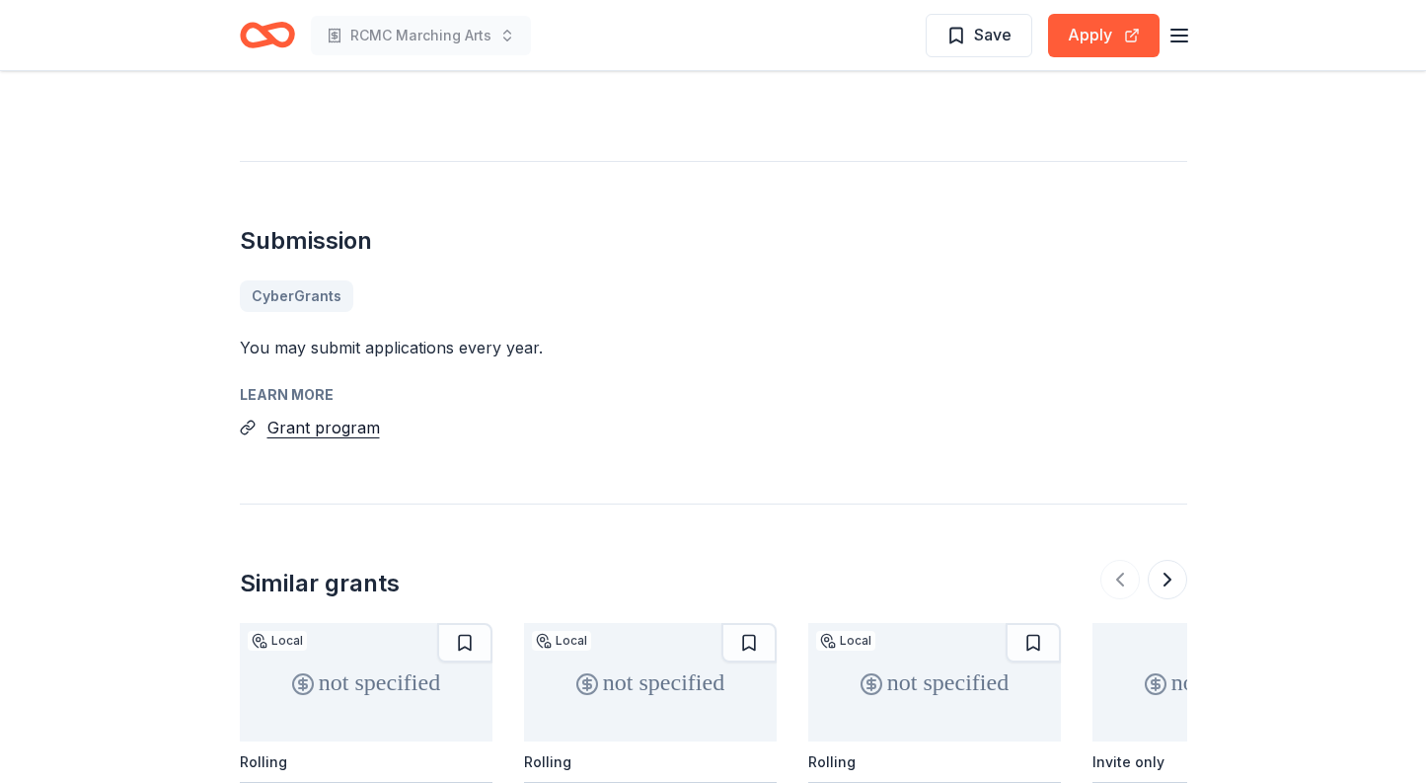
scroll to position [1382, 0]
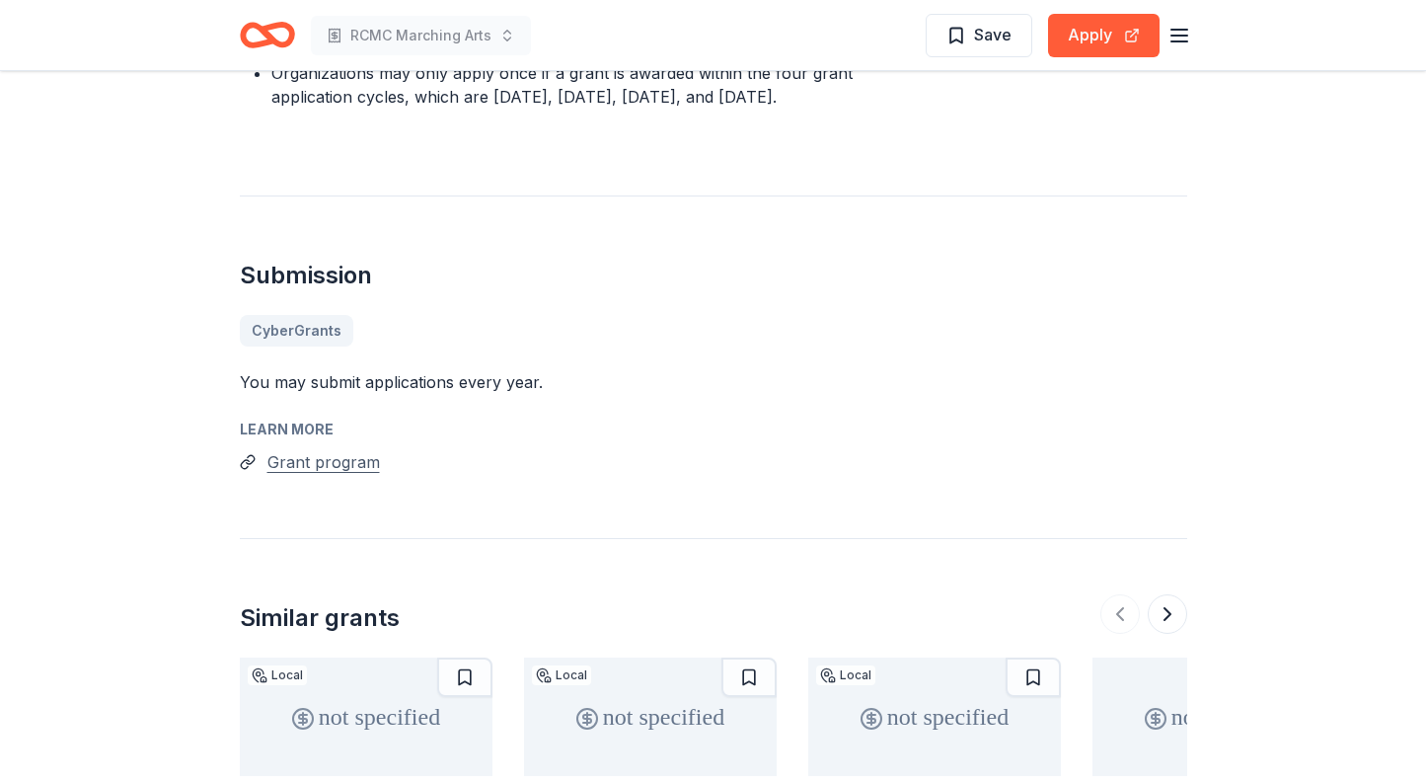
click at [344, 461] on button "Grant program" at bounding box center [323, 462] width 113 height 26
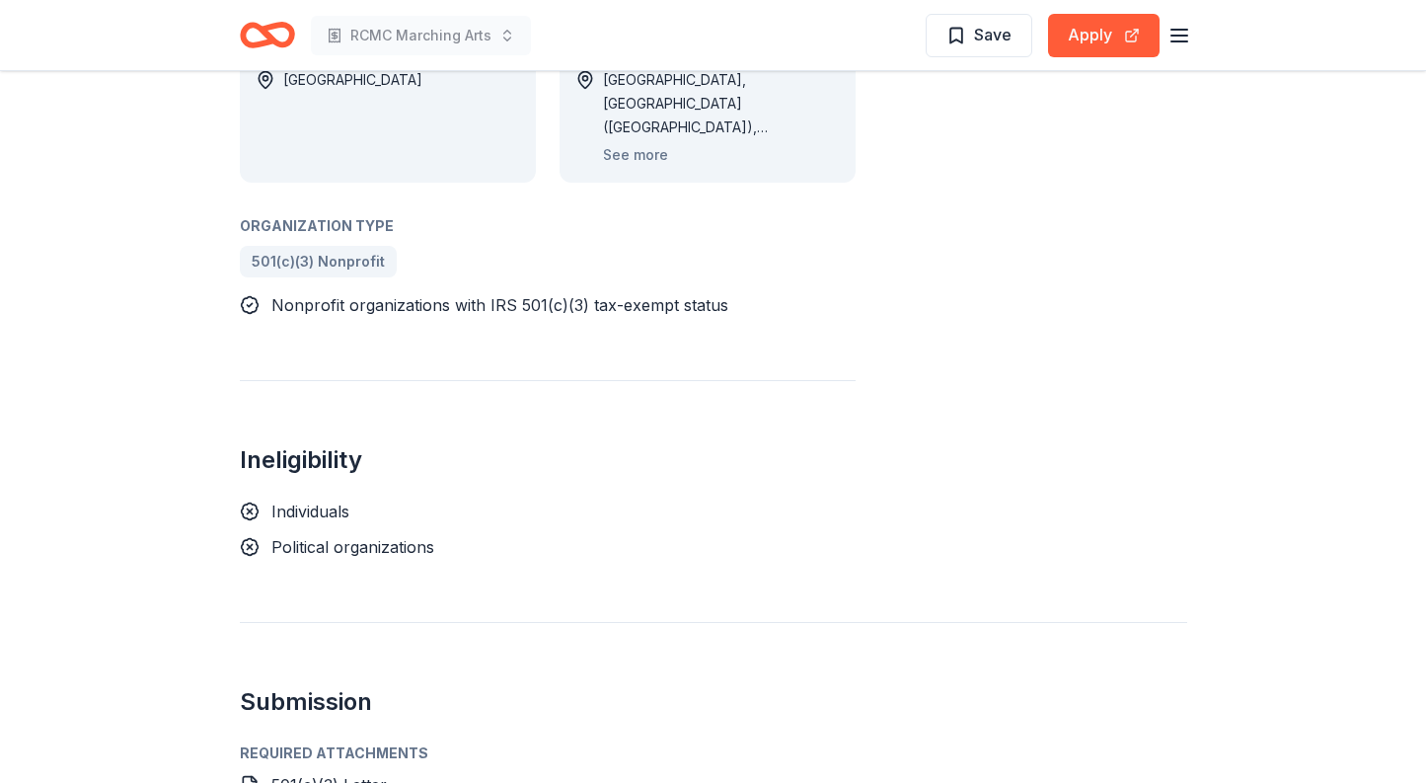
scroll to position [987, 0]
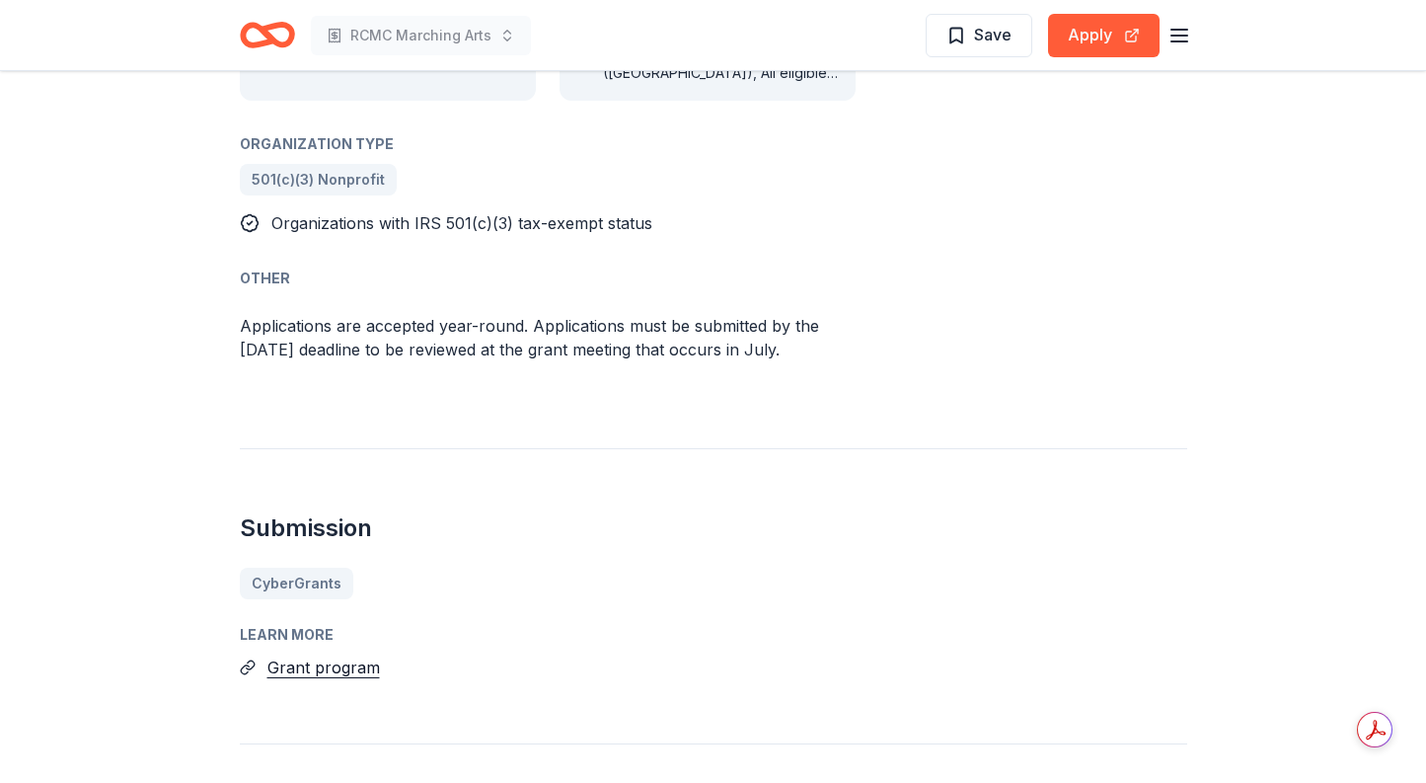
scroll to position [691, 0]
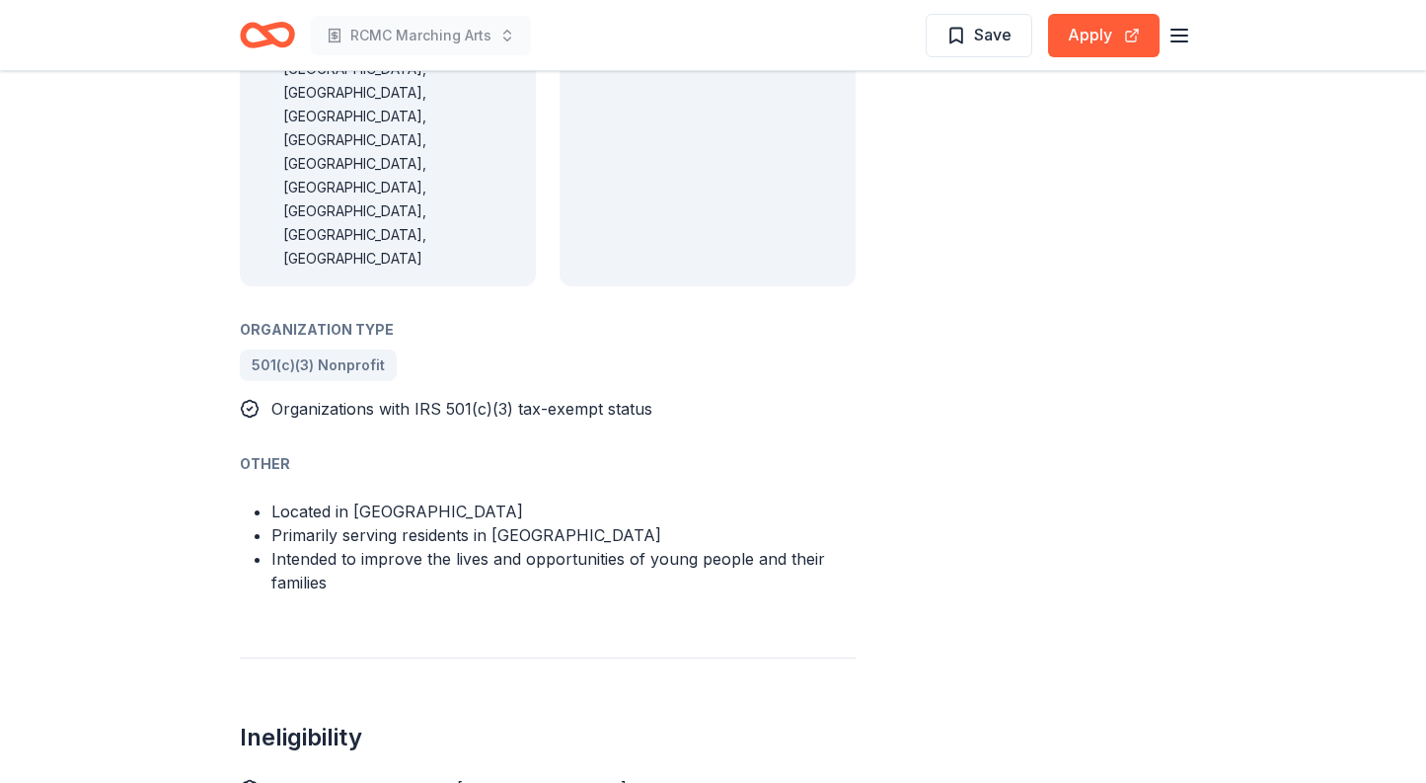
scroll to position [1283, 0]
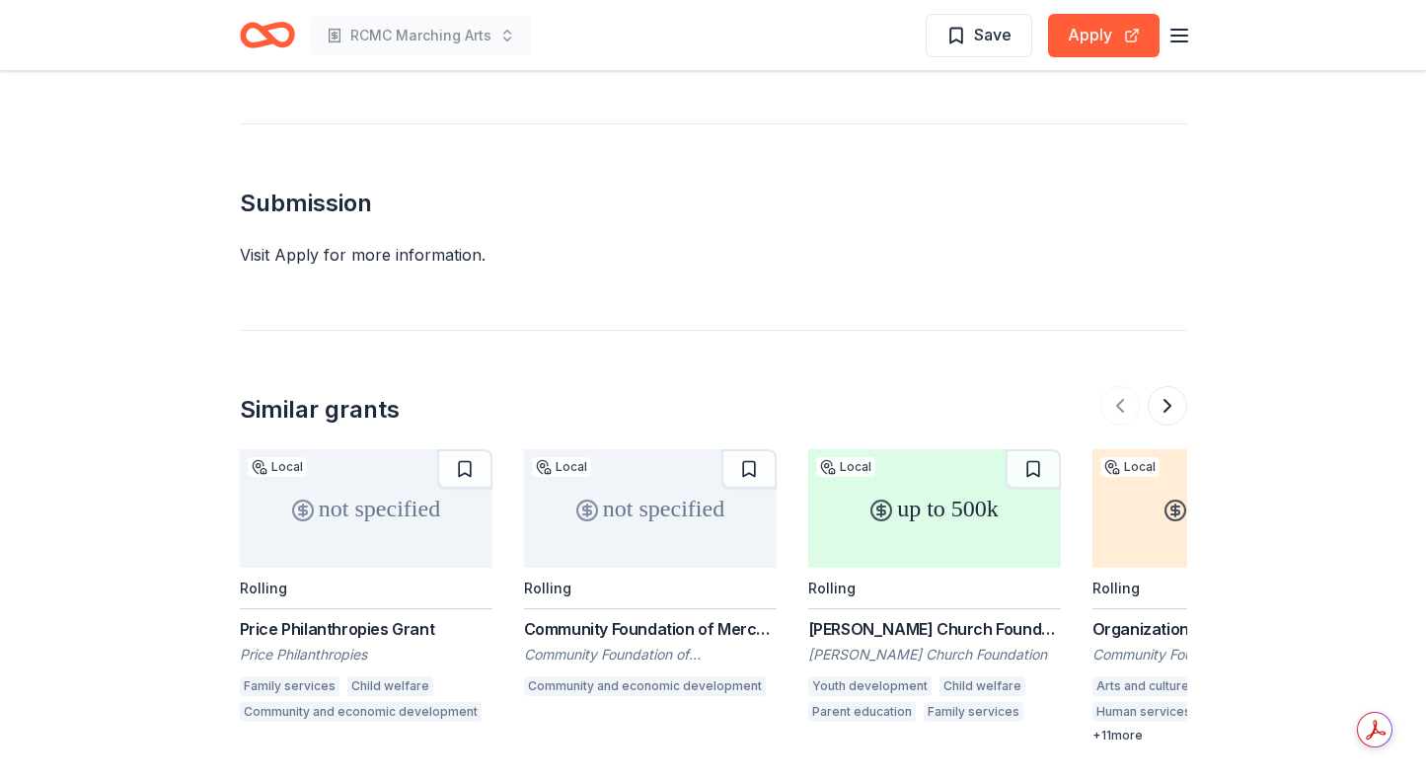
scroll to position [1579, 0]
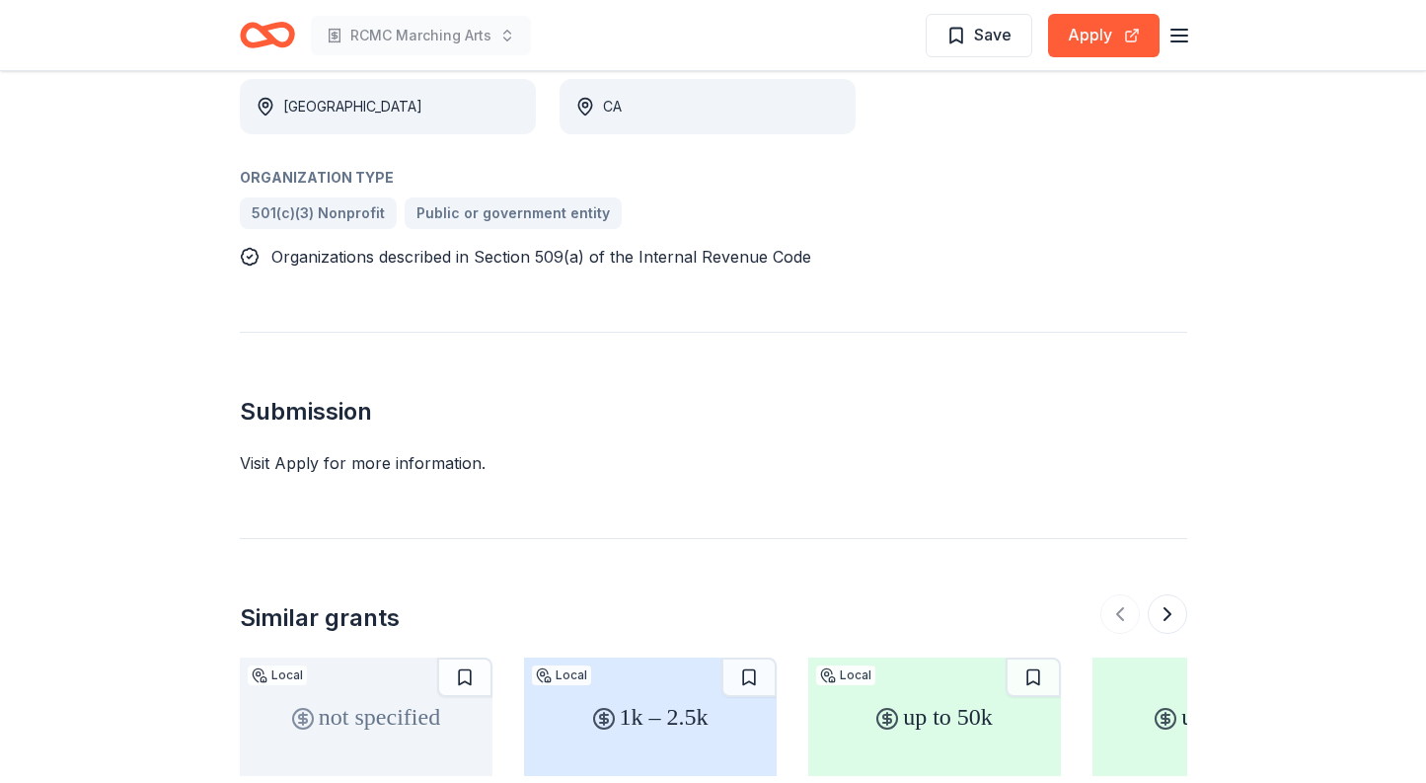
scroll to position [1283, 0]
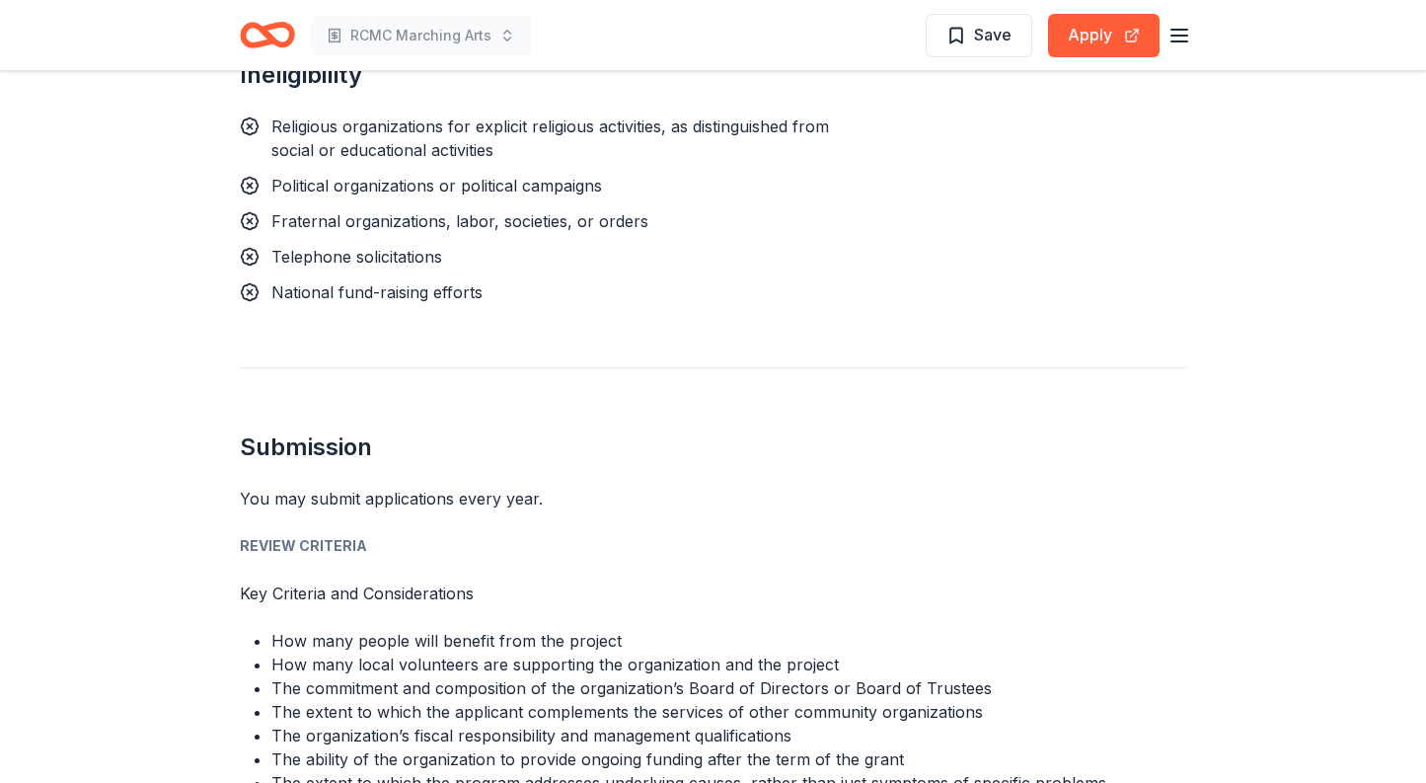
scroll to position [1579, 0]
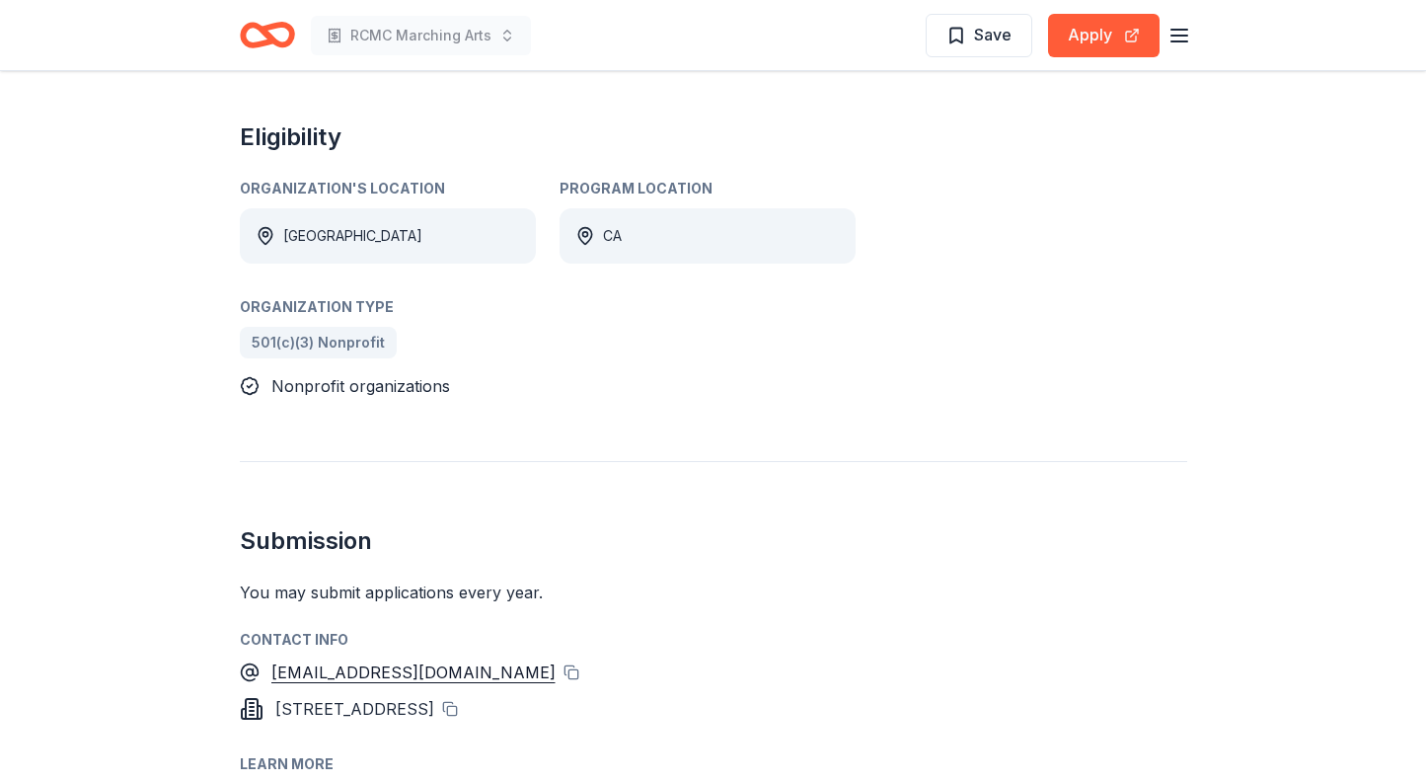
scroll to position [1086, 0]
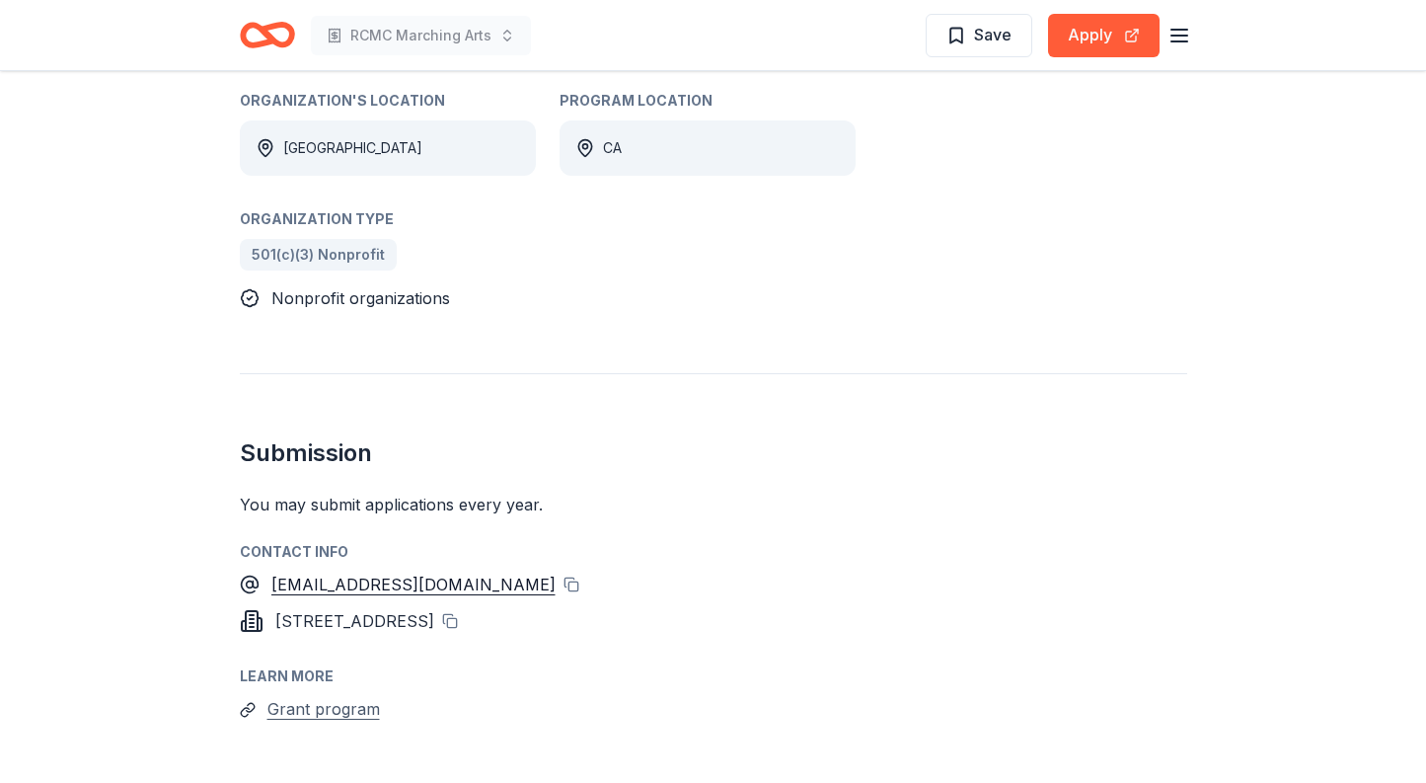
click at [286, 696] on button "Grant program" at bounding box center [323, 709] width 113 height 26
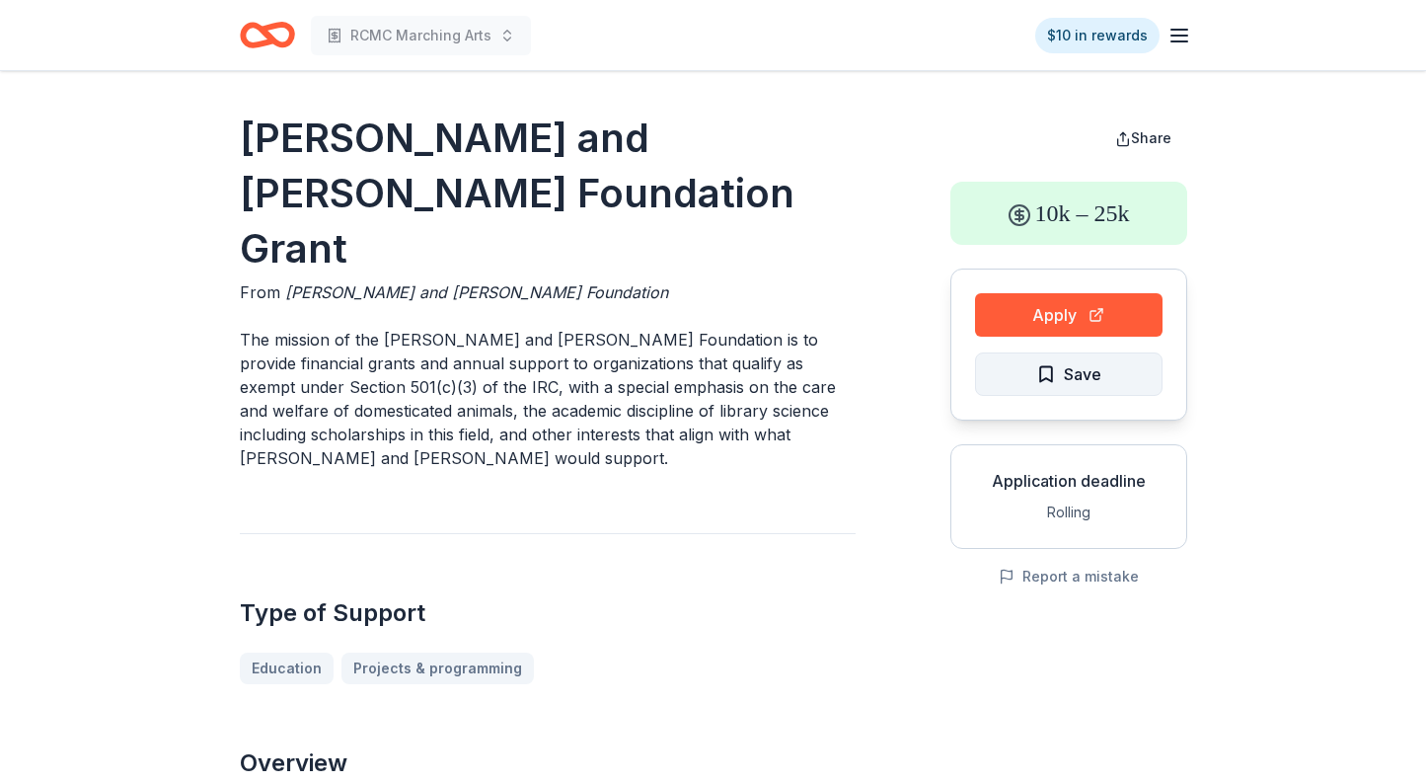
click at [1115, 380] on button "Save" at bounding box center [1069, 373] width 188 height 43
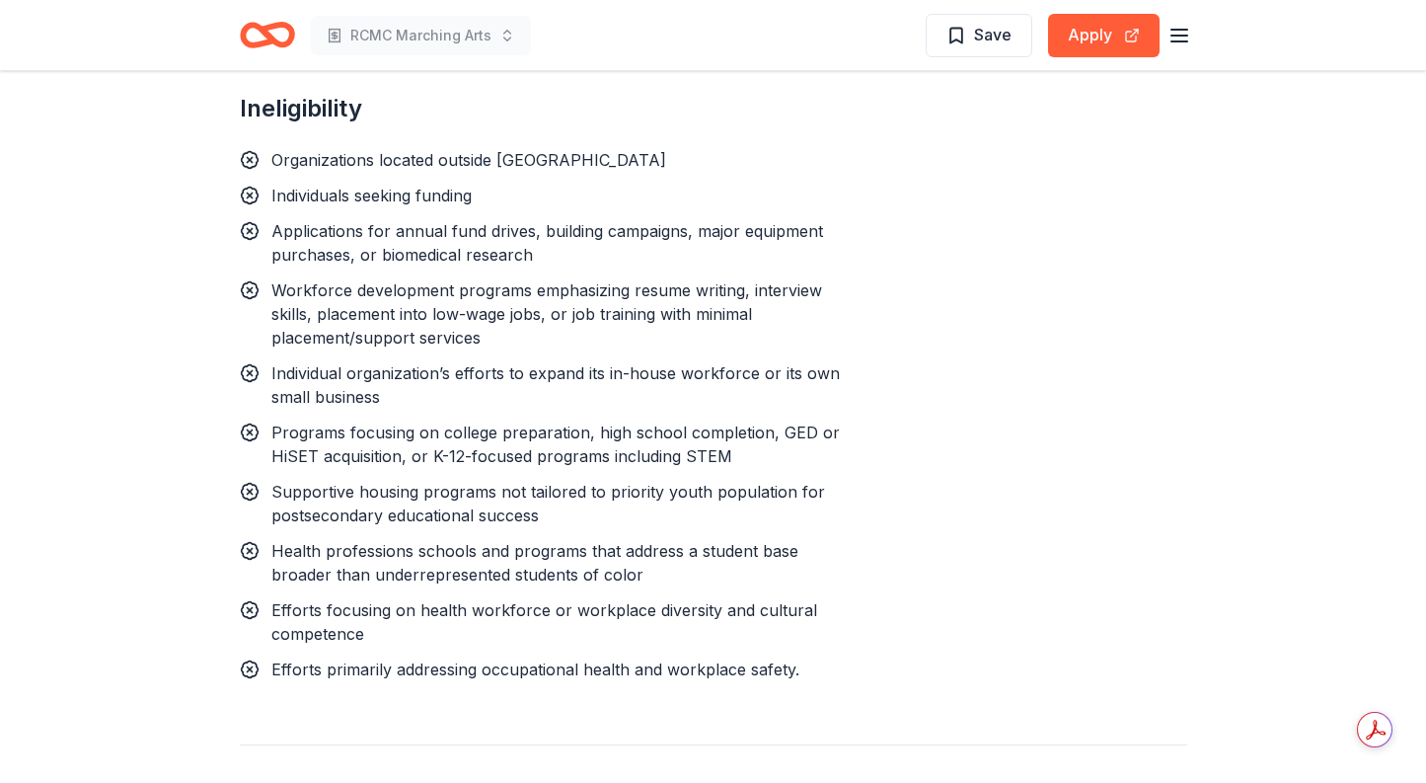
scroll to position [2369, 0]
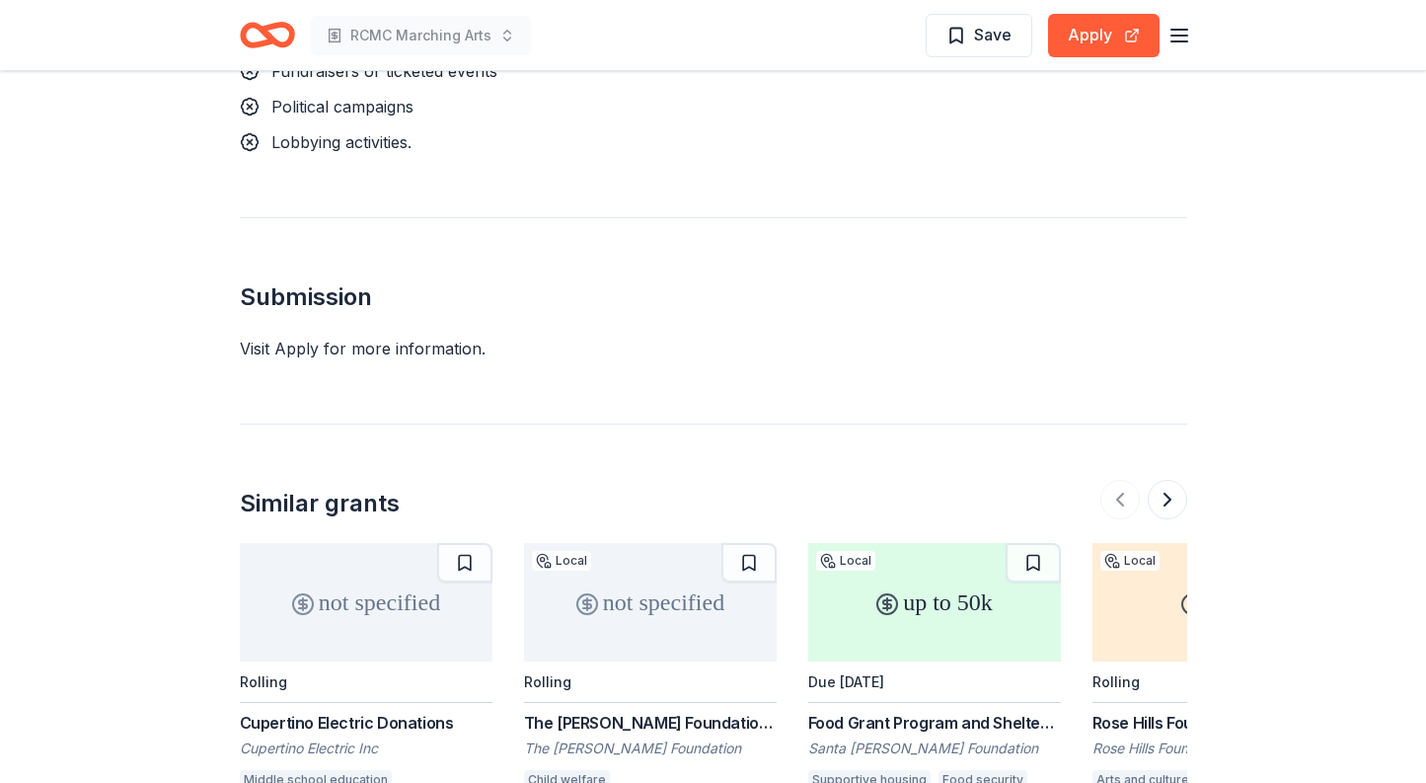
scroll to position [1776, 0]
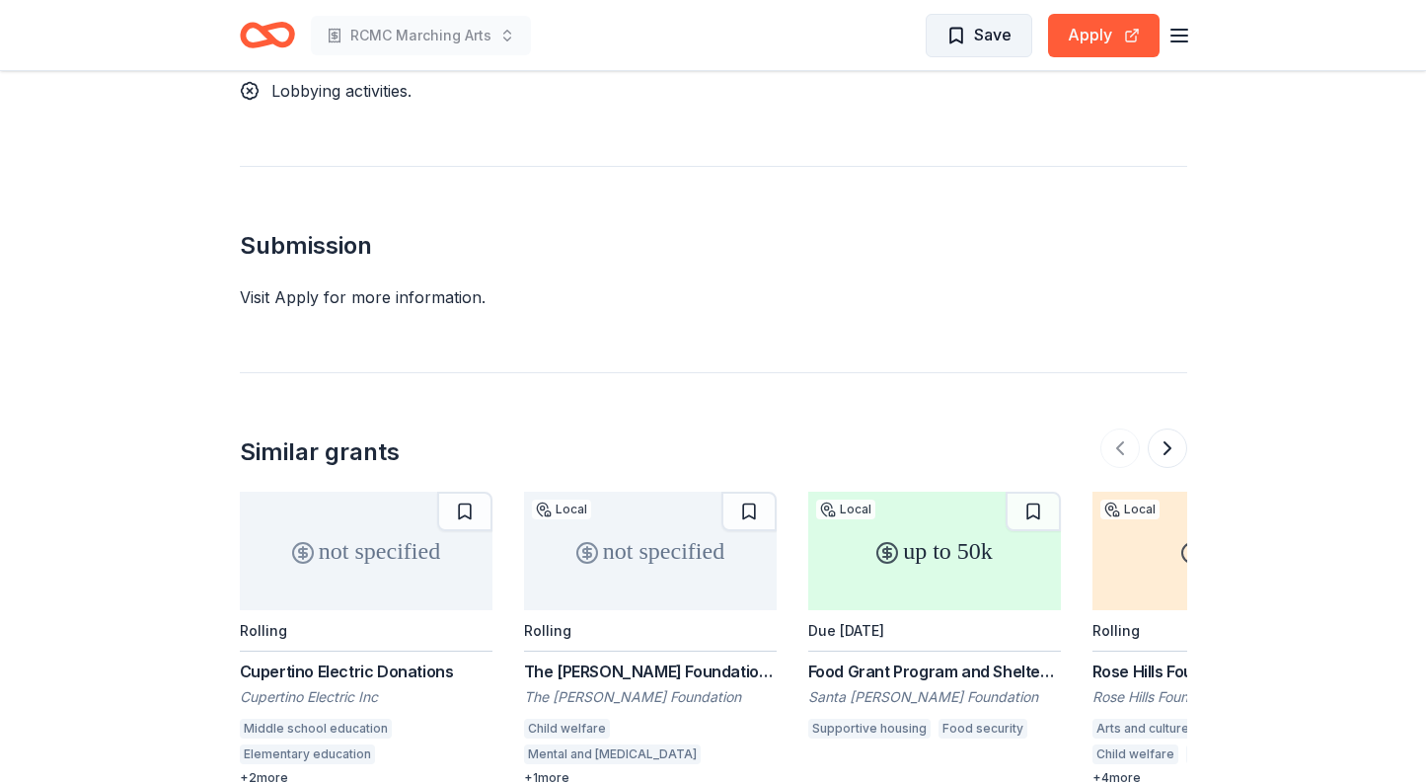
click at [998, 35] on span "Save" at bounding box center [993, 35] width 38 height 26
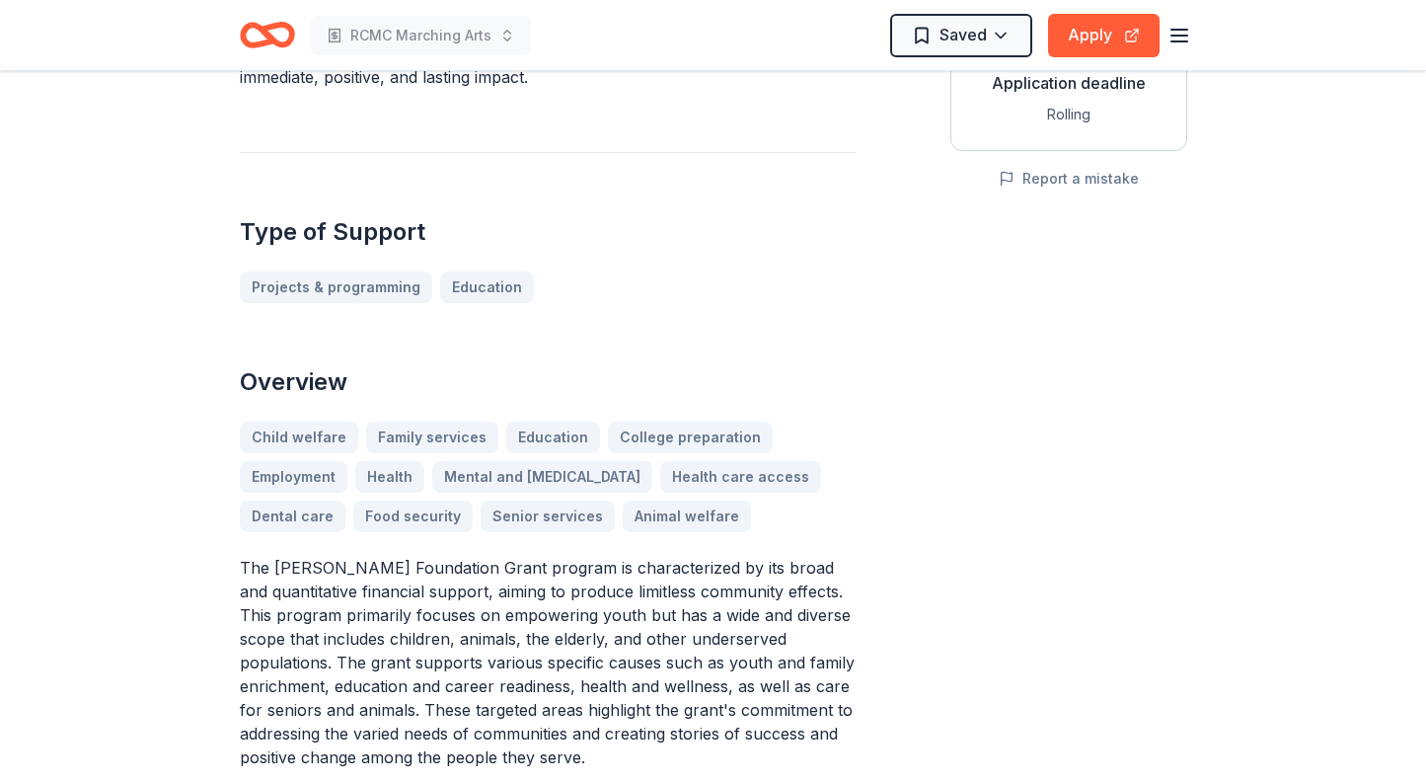
scroll to position [395, 0]
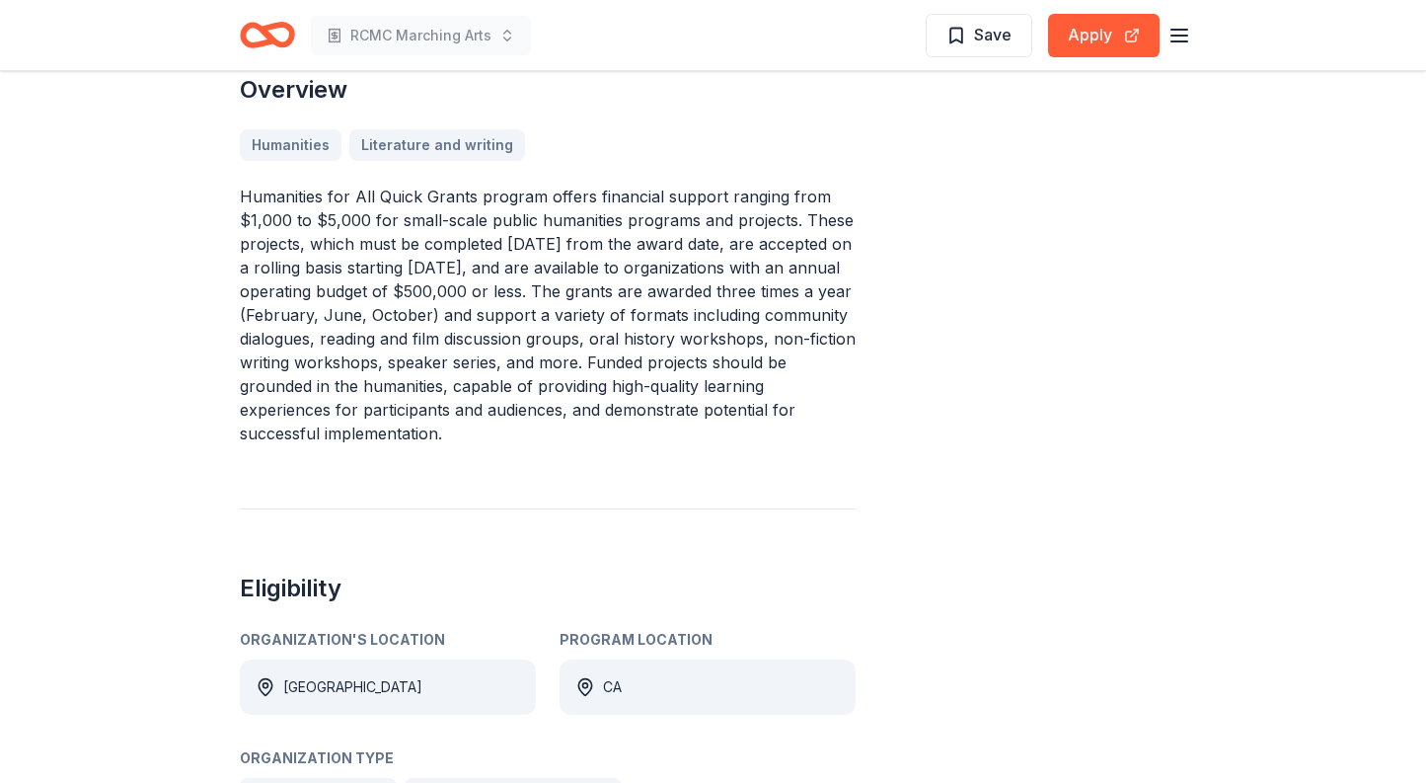
scroll to position [493, 0]
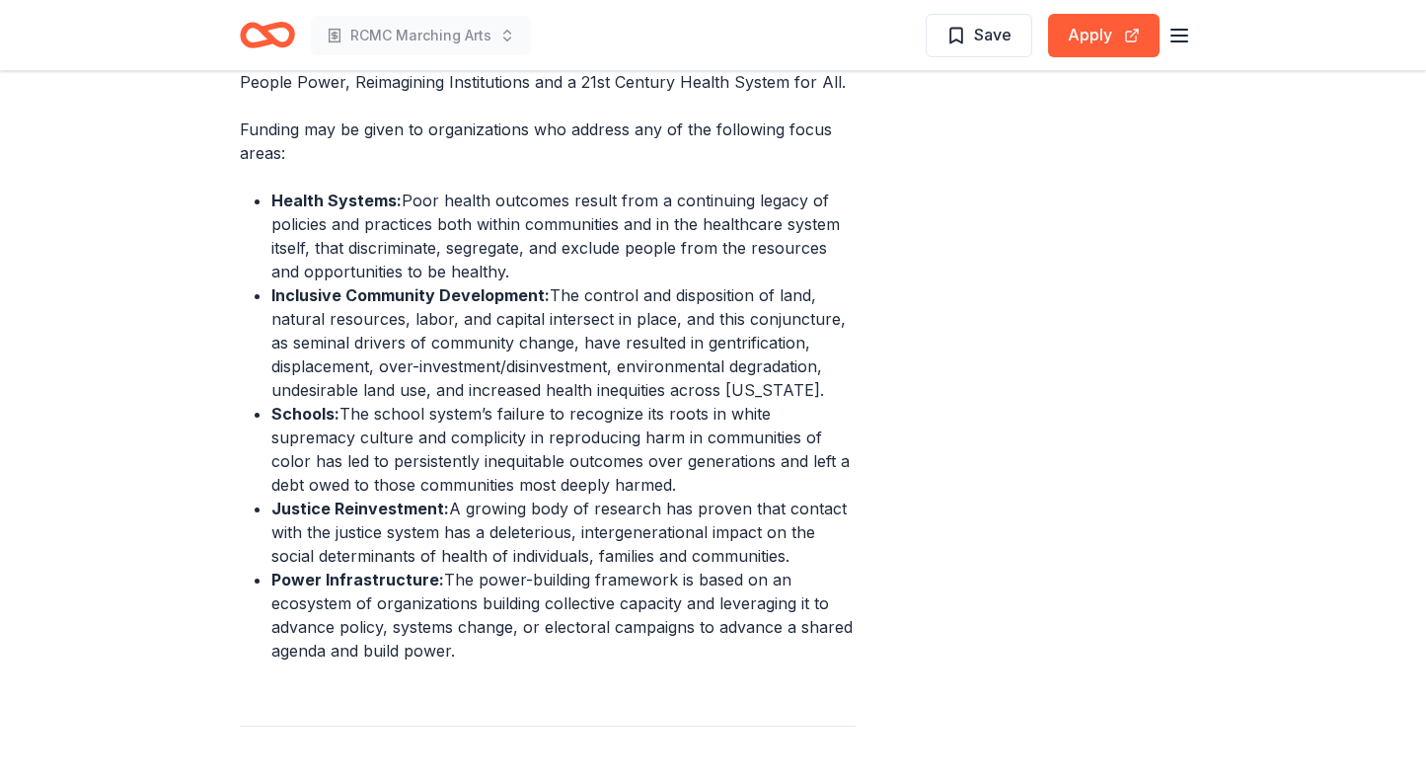
scroll to position [790, 0]
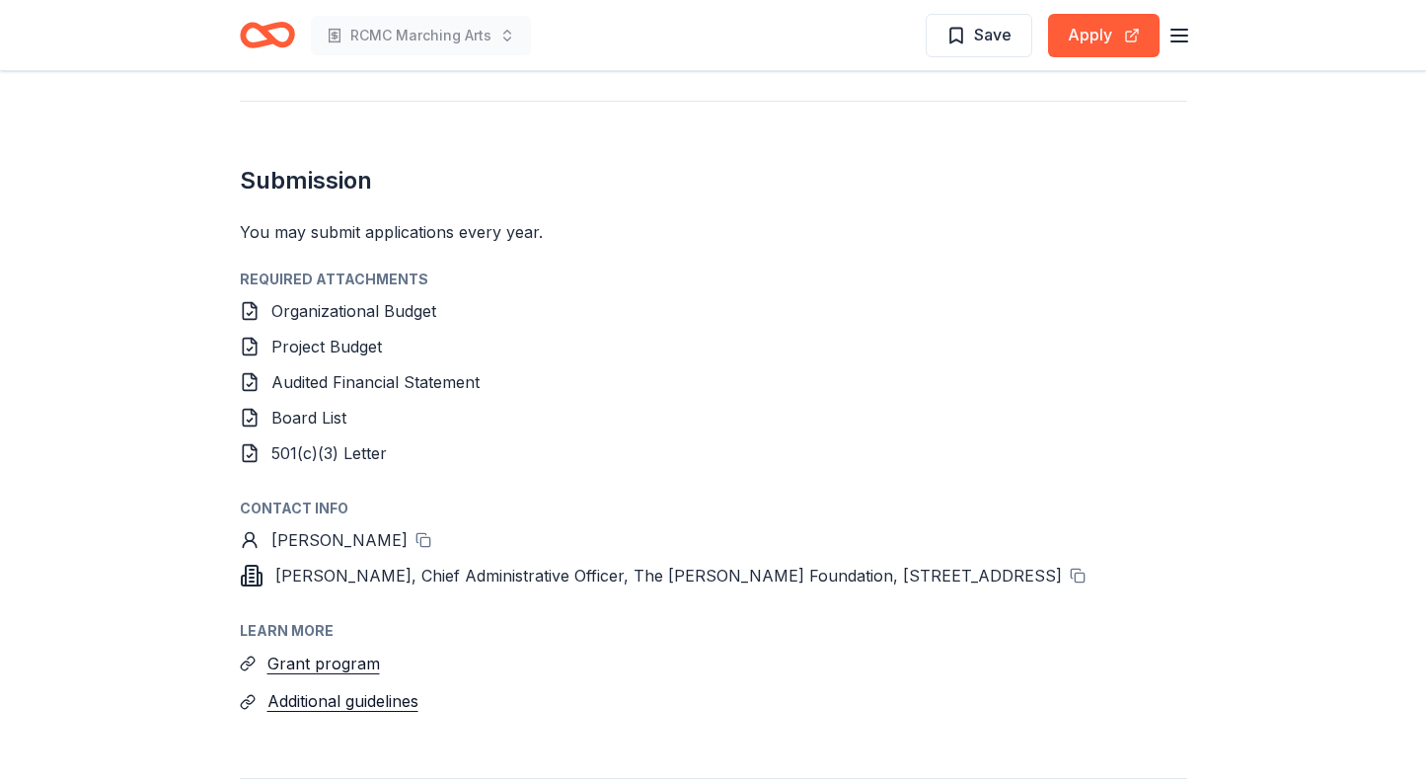
scroll to position [1776, 0]
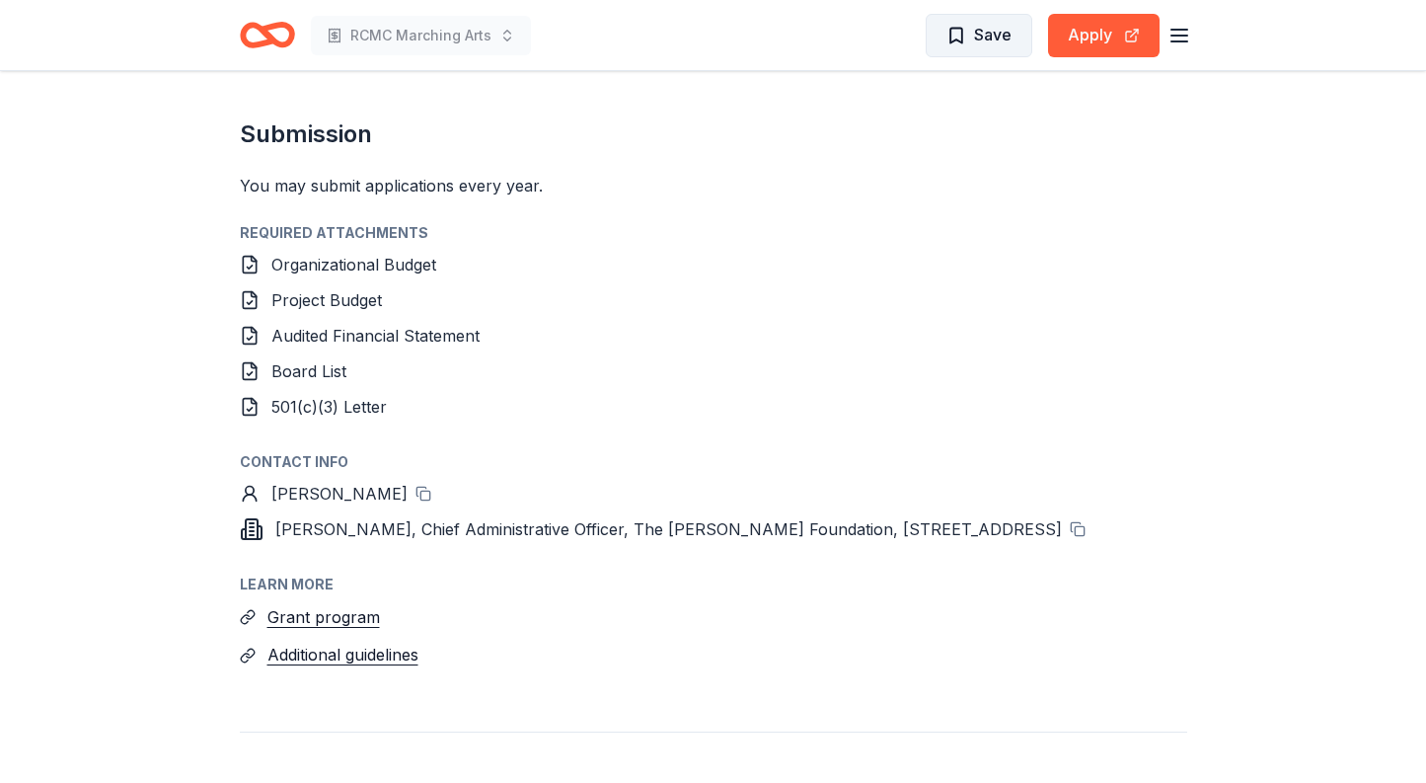
click at [987, 31] on span "Save" at bounding box center [993, 35] width 38 height 26
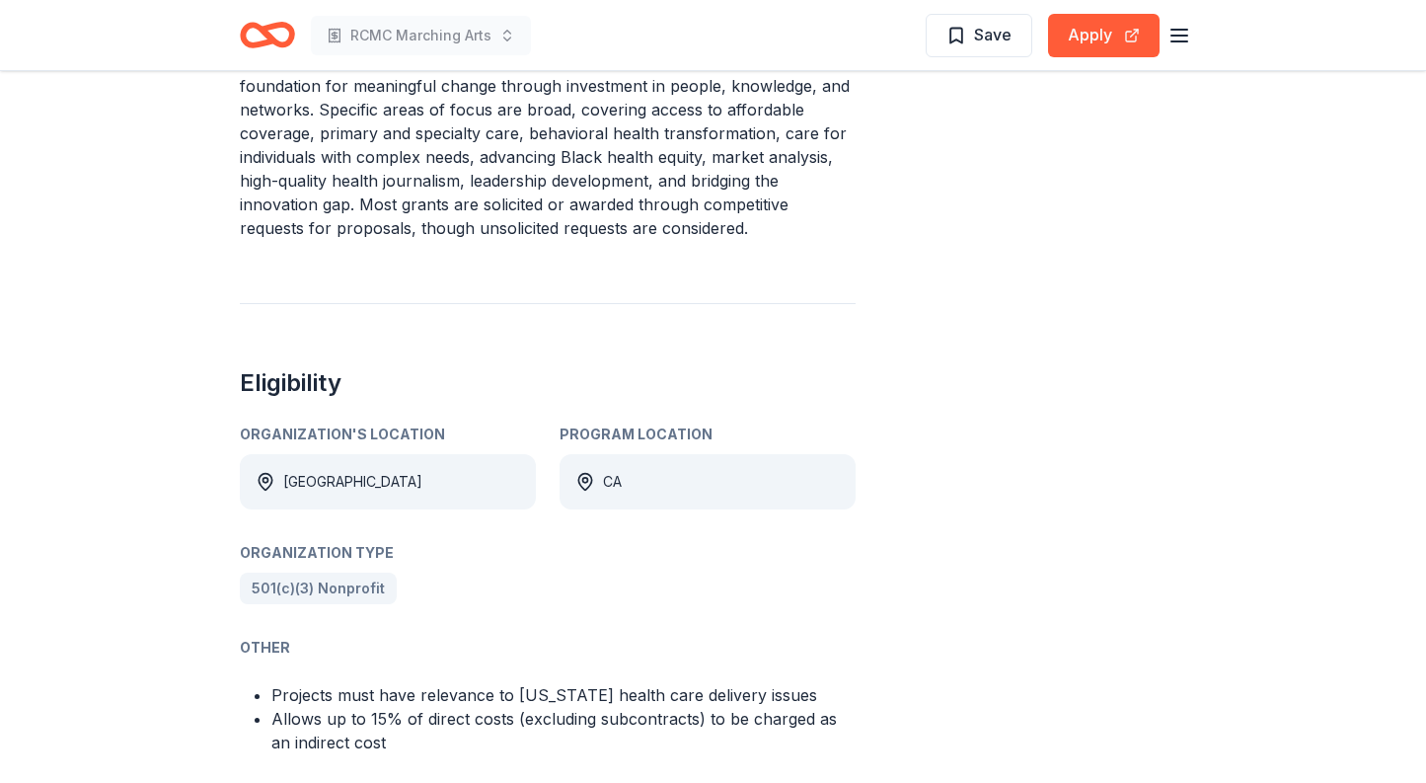
scroll to position [888, 0]
